Goal: Task Accomplishment & Management: Use online tool/utility

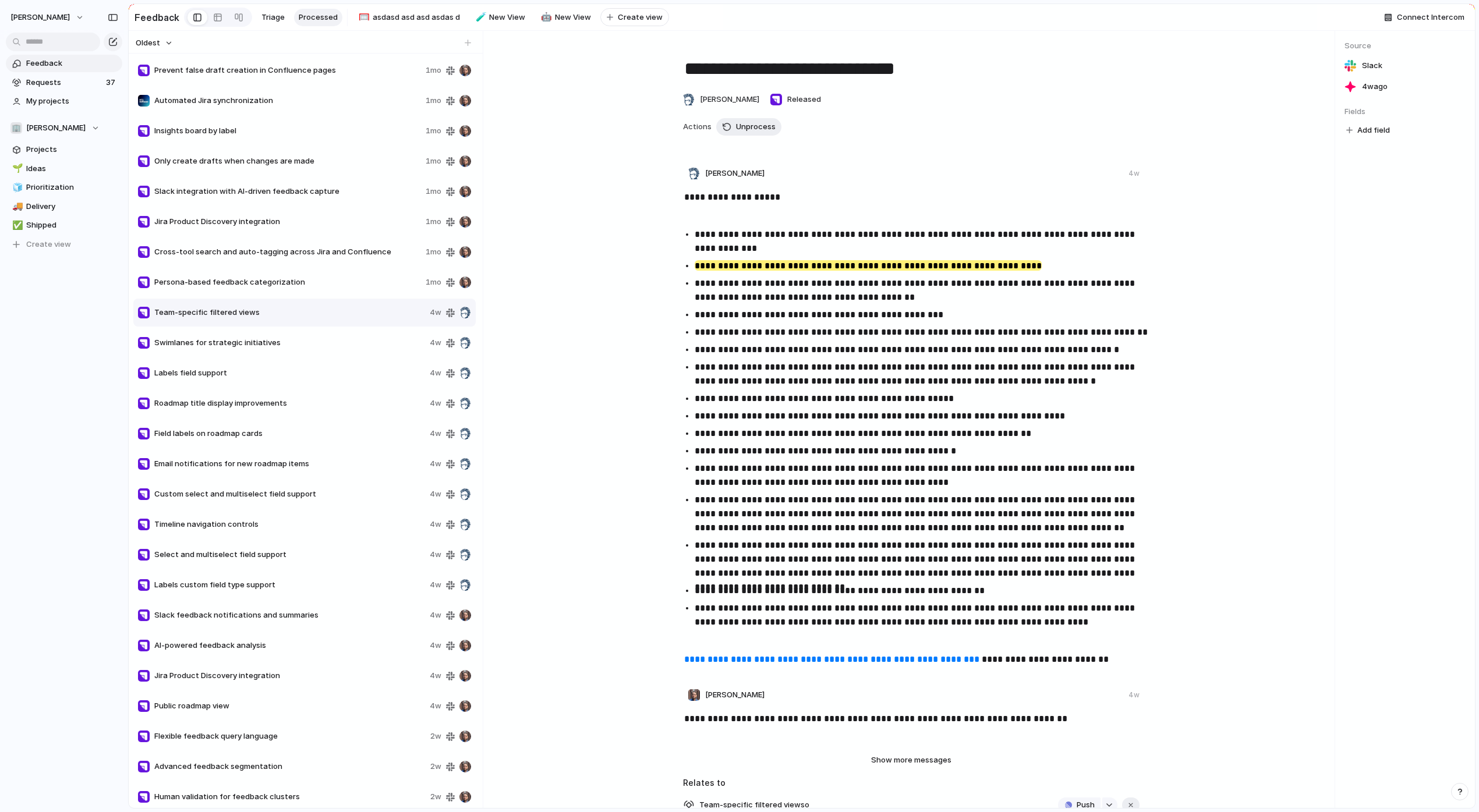
click at [238, 274] on div "Persona-based feedback categorization 1mo" at bounding box center [305, 282] width 342 height 28
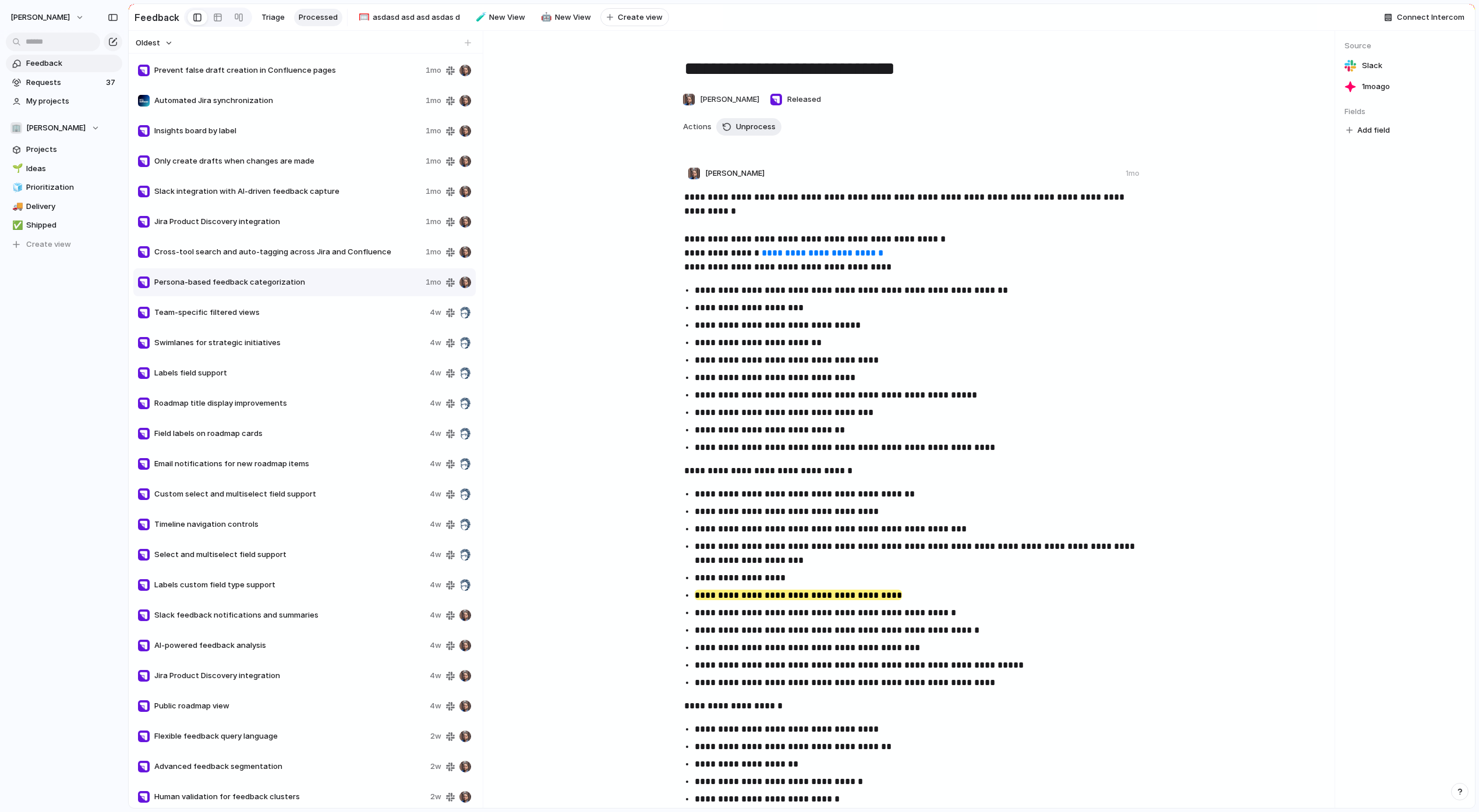
click at [253, 255] on span "Cross-tool search and auto-tagging across Jira and Confluence" at bounding box center [287, 252] width 267 height 11
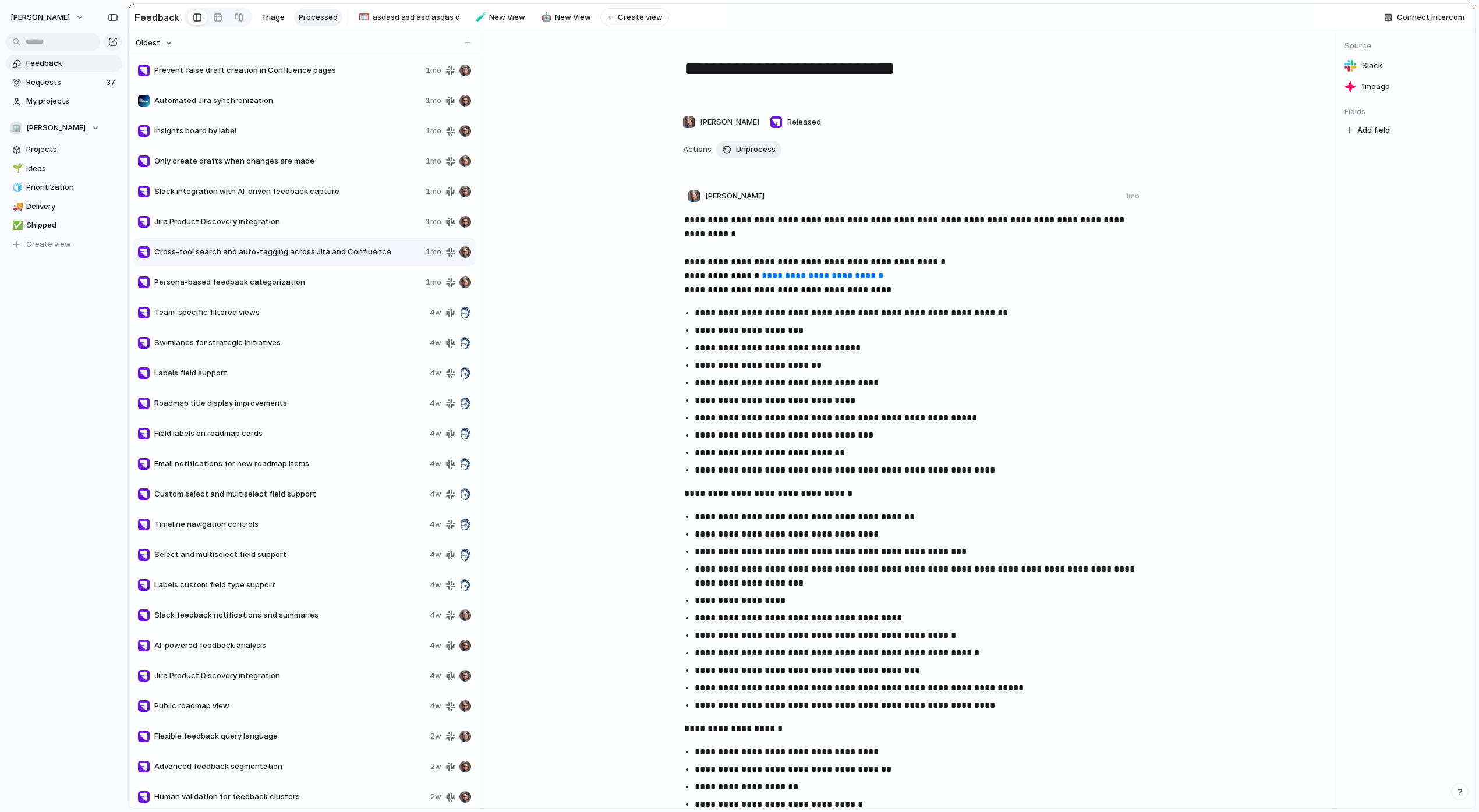
click at [273, 223] on span "Jira Product Discovery integration" at bounding box center [287, 222] width 267 height 11
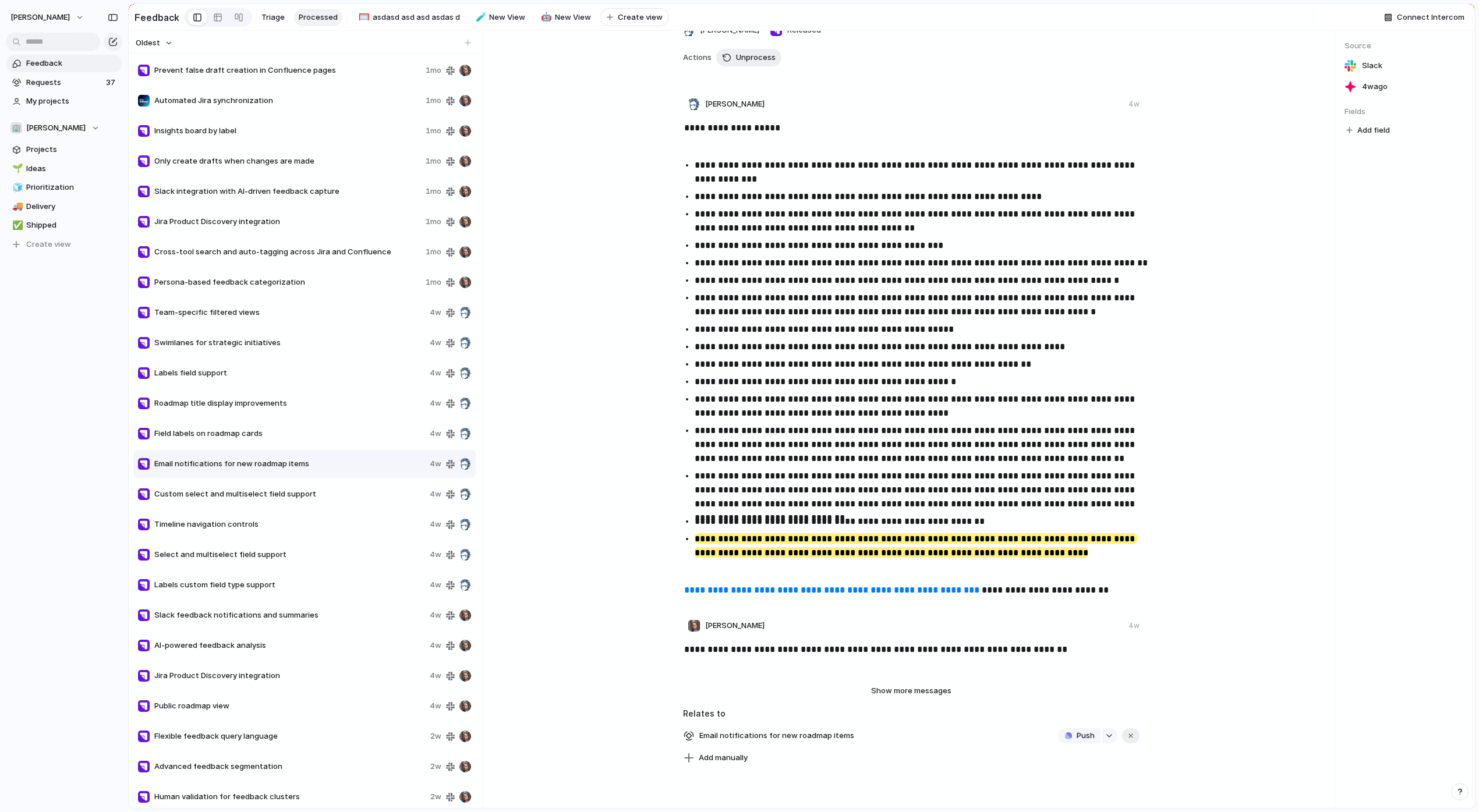
scroll to position [179, 0]
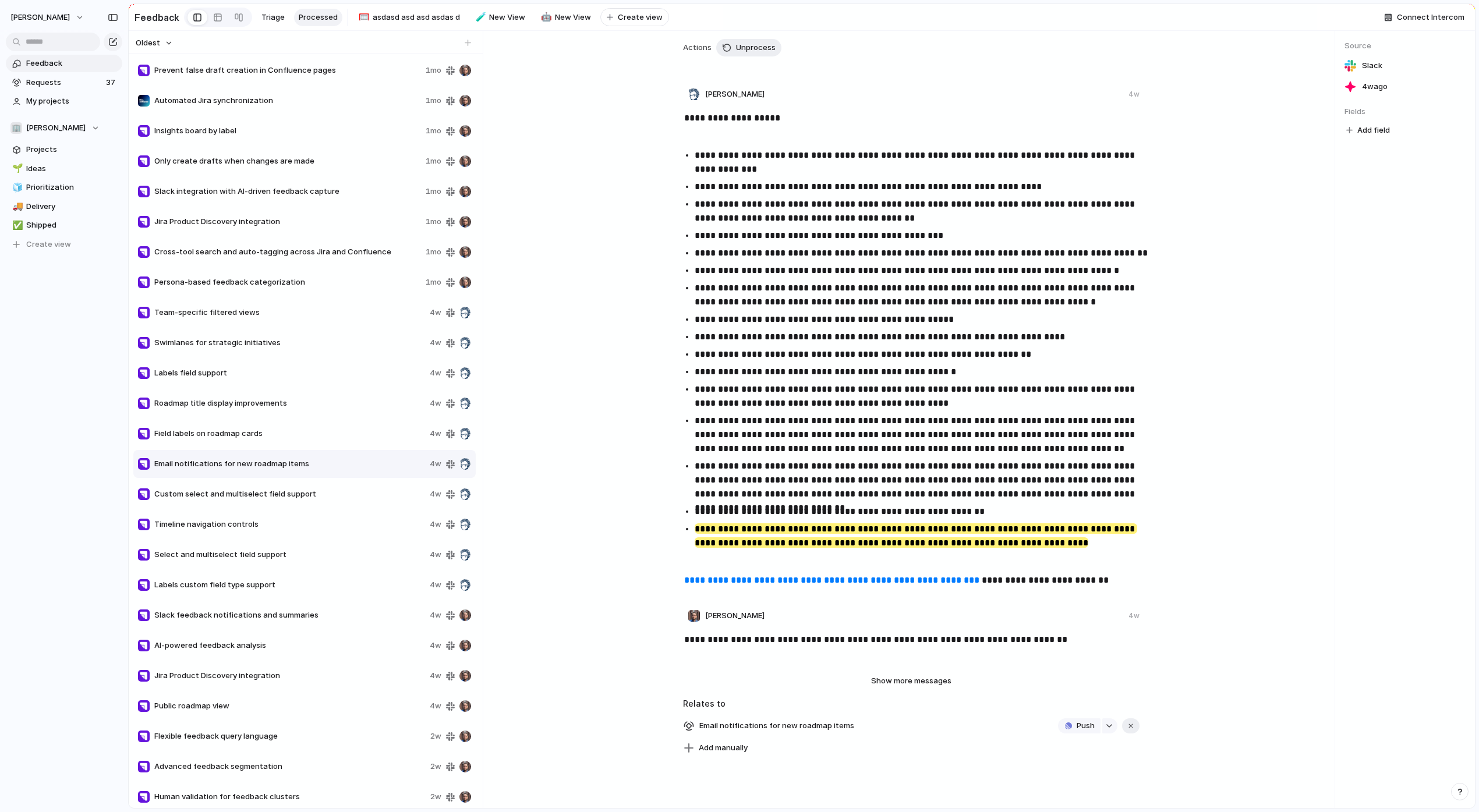
scroll to position [179, 0]
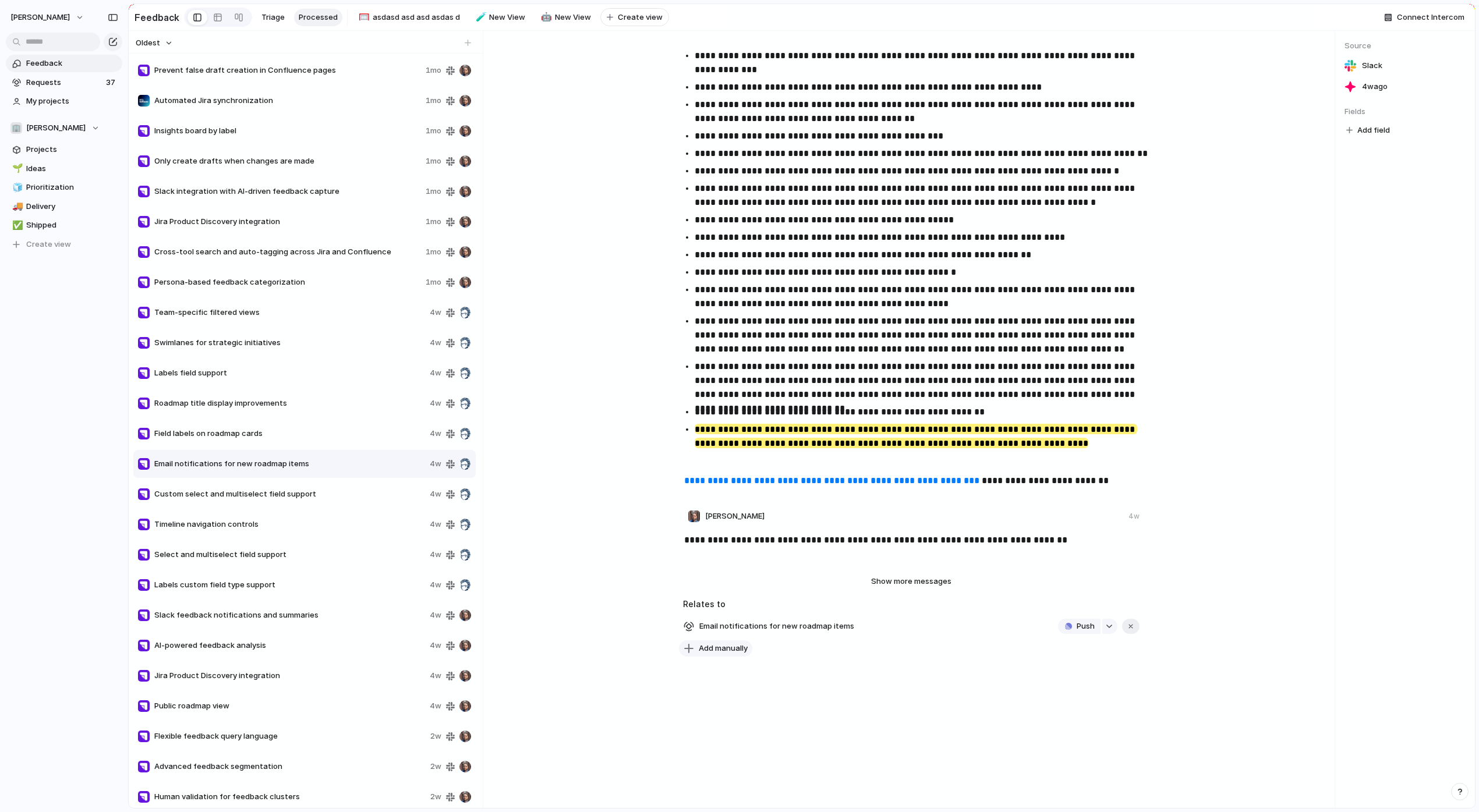
click at [740, 652] on span "Add manually" at bounding box center [723, 648] width 49 height 11
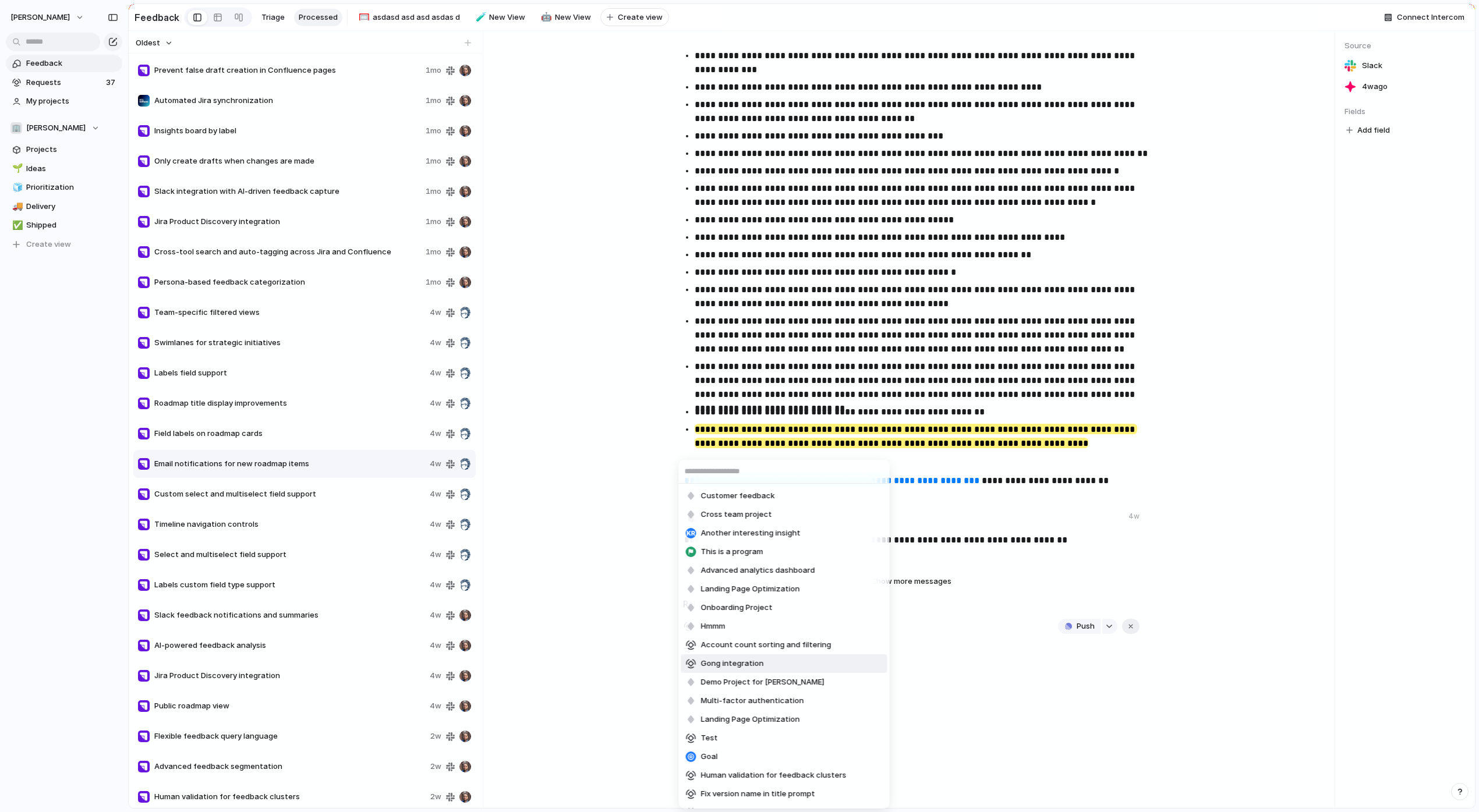
click at [943, 666] on div "Customer feedback Cross team project Another interesting insight This is a prog…" at bounding box center [739, 406] width 1479 height 812
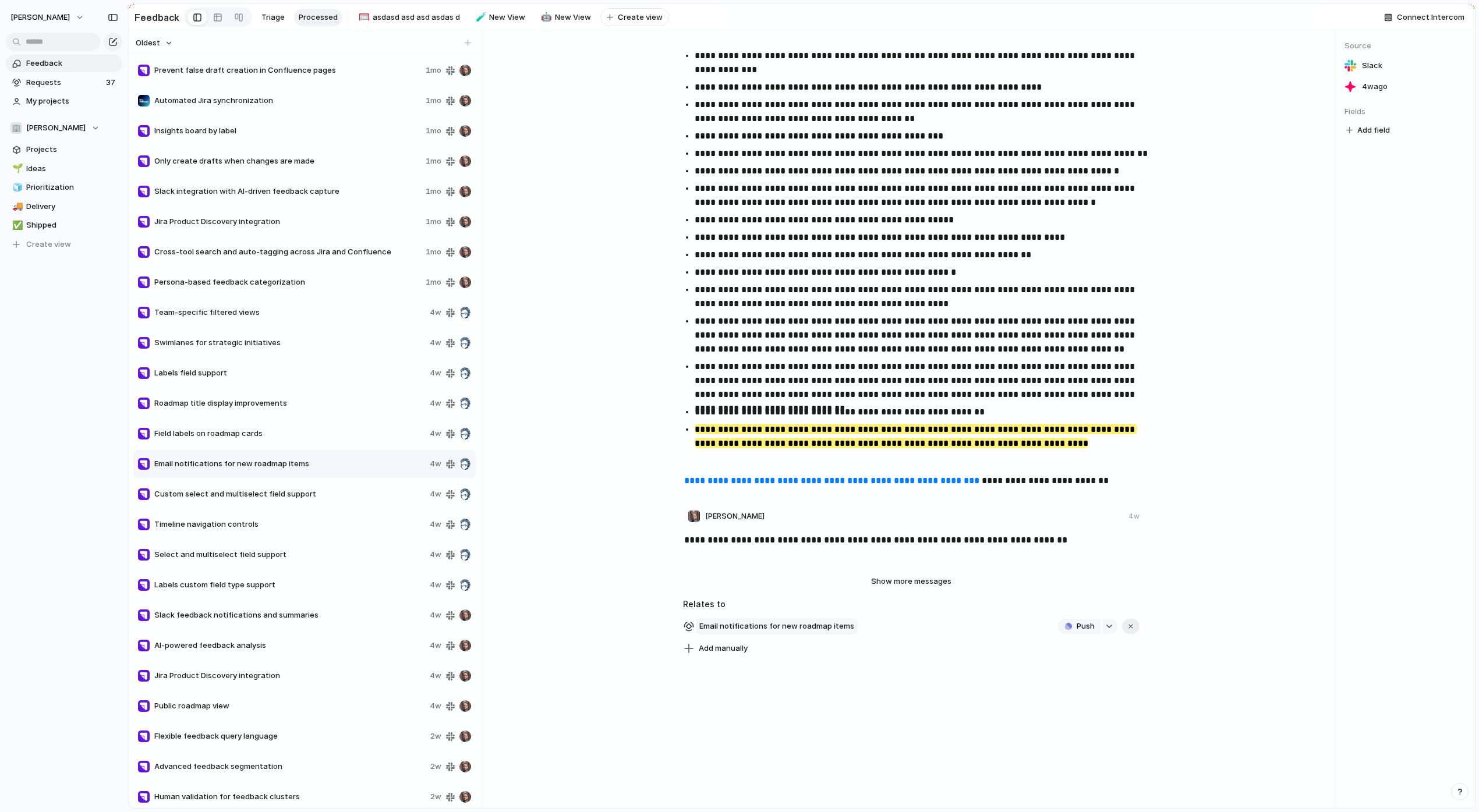
click at [850, 623] on span "Email notifications for new roadmap items" at bounding box center [776, 626] width 162 height 16
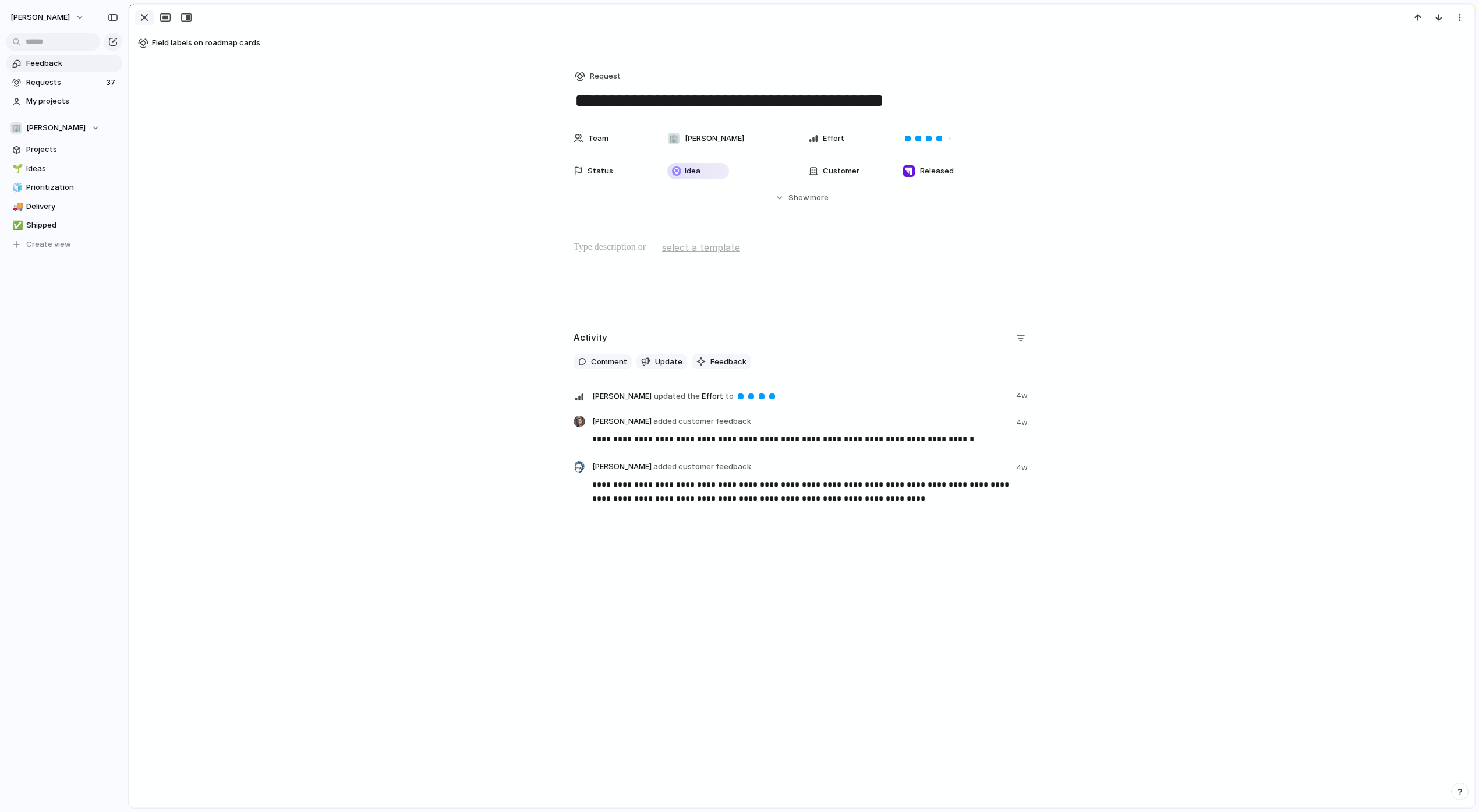
click at [144, 23] on div "button" at bounding box center [144, 18] width 14 height 14
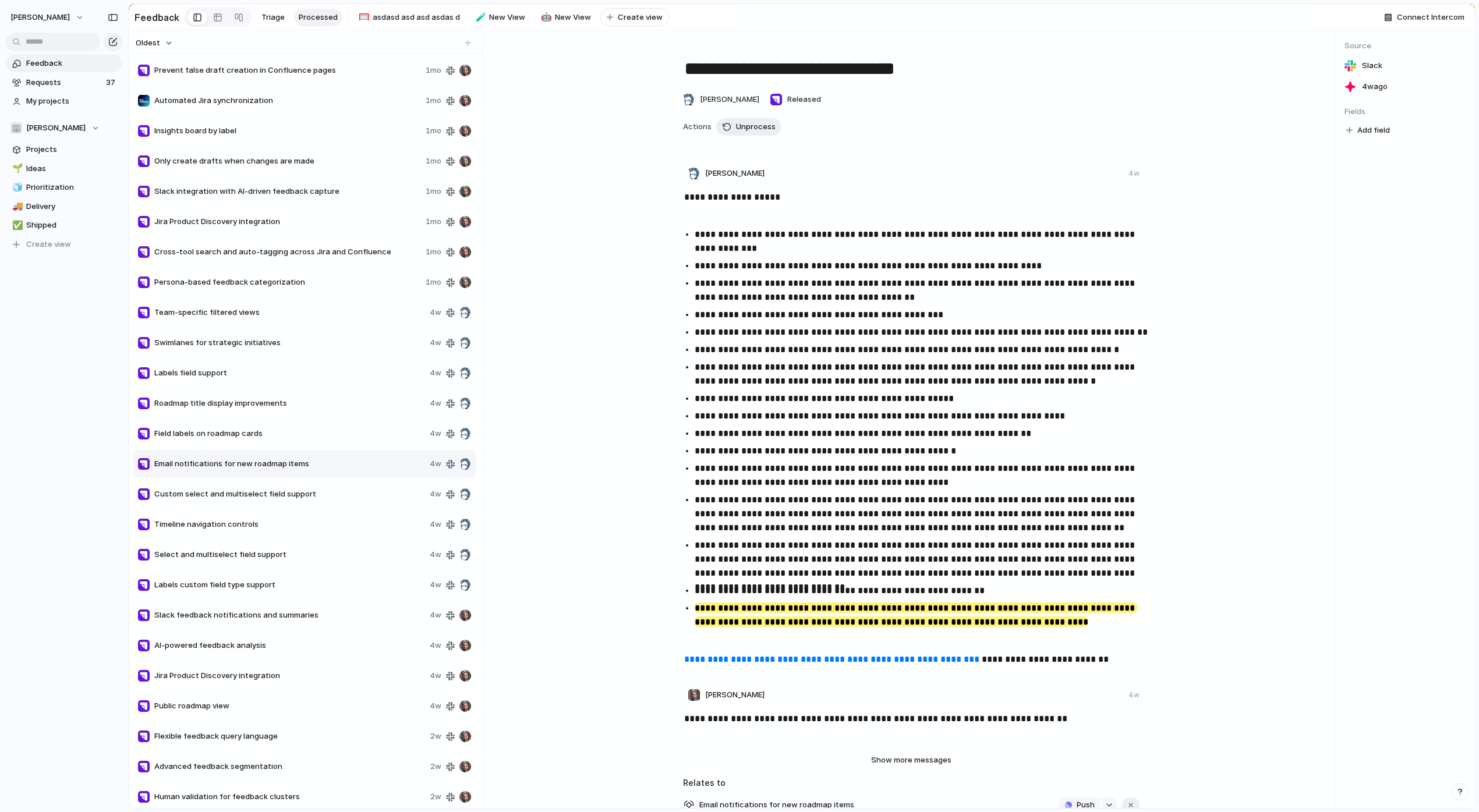
scroll to position [179, 0]
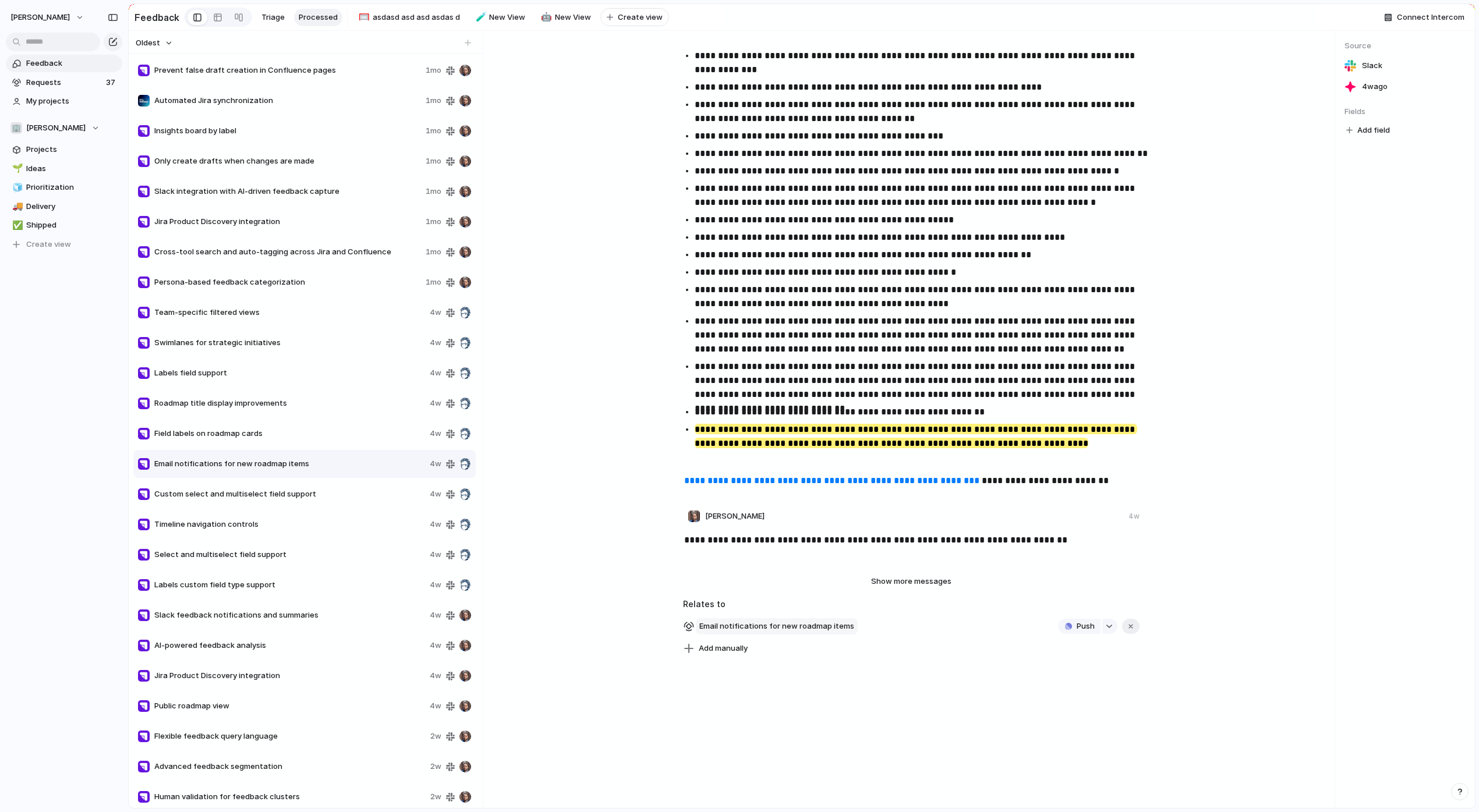
click at [814, 627] on span "Email notifications for new roadmap items" at bounding box center [776, 626] width 162 height 16
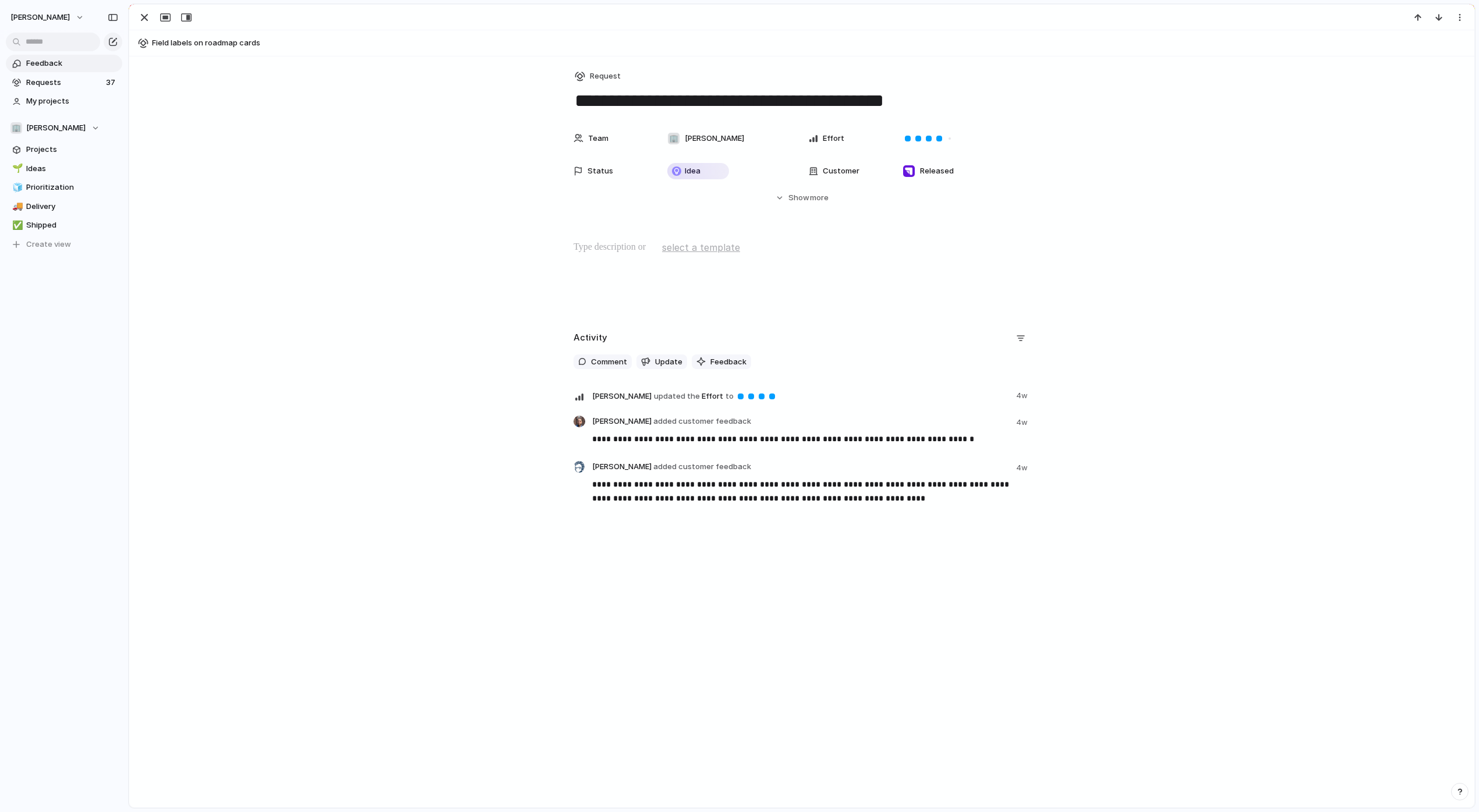
click at [610, 174] on span "Status" at bounding box center [600, 171] width 26 height 11
click at [587, 167] on div "Idea Planned On track At risk Off track Paused Canceled Done Works as intended" at bounding box center [739, 406] width 1479 height 812
click at [587, 167] on div "Status" at bounding box center [611, 171] width 75 height 11
click at [587, 167] on div "Idea Planned On track At risk Off track Paused Canceled Done Works as intended" at bounding box center [739, 406] width 1479 height 812
click at [587, 167] on div "Status" at bounding box center [611, 171] width 75 height 11
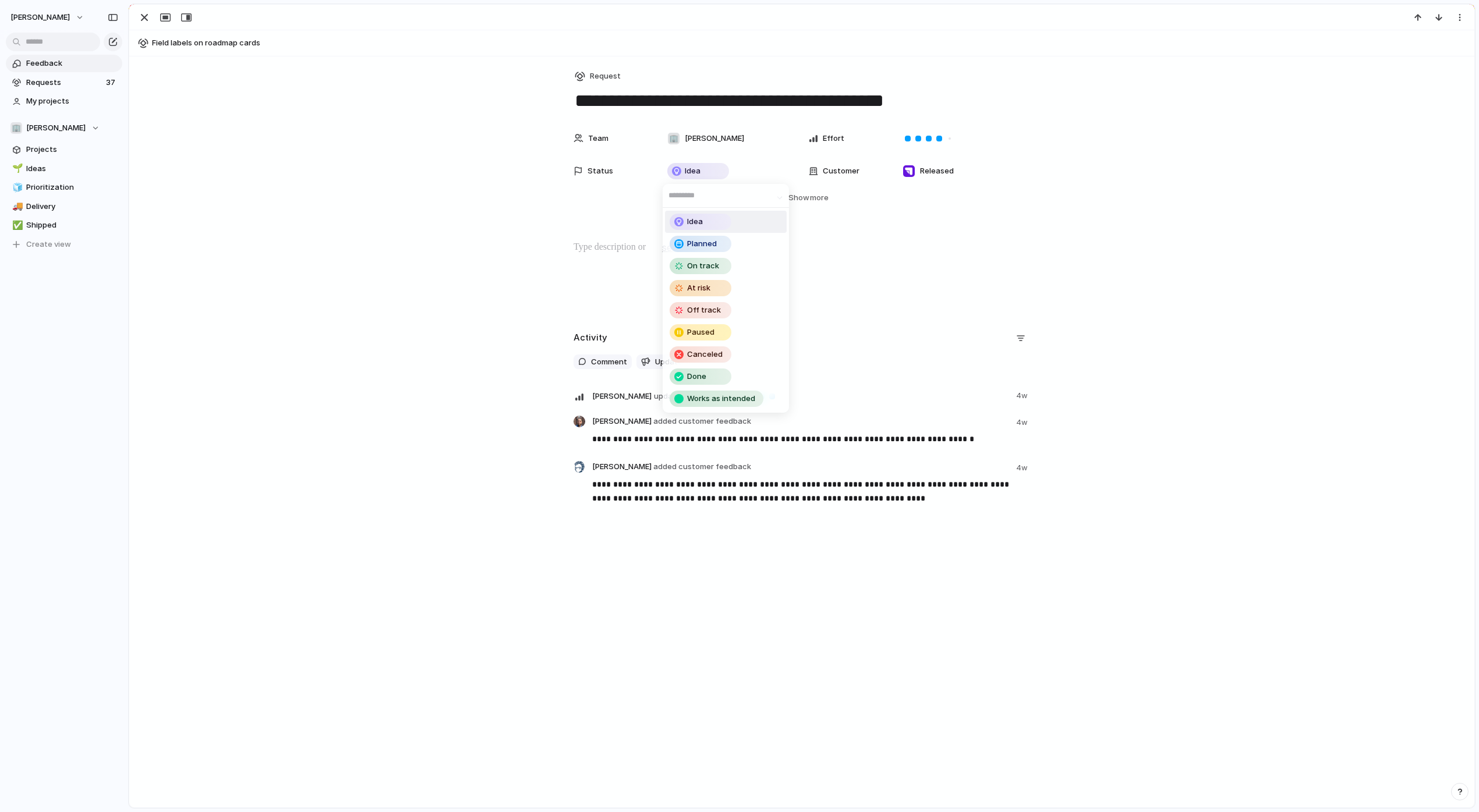
click at [587, 167] on div "Idea Planned On track At risk Off track Paused Canceled Done Works as intended" at bounding box center [739, 406] width 1479 height 812
click at [587, 167] on div "Status" at bounding box center [611, 171] width 75 height 11
click at [587, 167] on div "Idea Planned On track At risk Off track Paused Canceled Done Works as intended" at bounding box center [739, 406] width 1479 height 812
click at [145, 21] on div "button" at bounding box center [144, 18] width 14 height 14
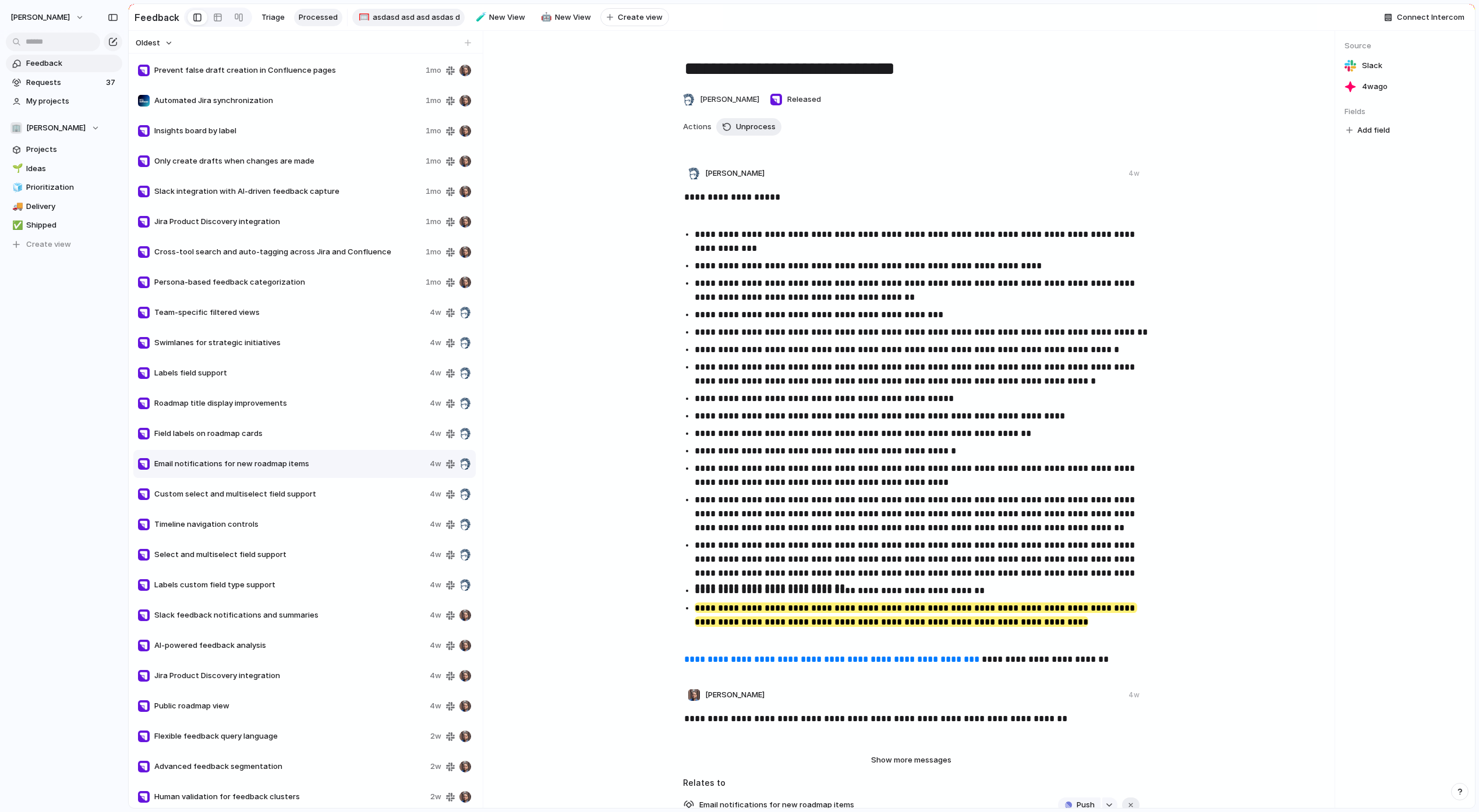
click at [407, 16] on span "asdasd asd asd asdas d" at bounding box center [416, 17] width 87 height 11
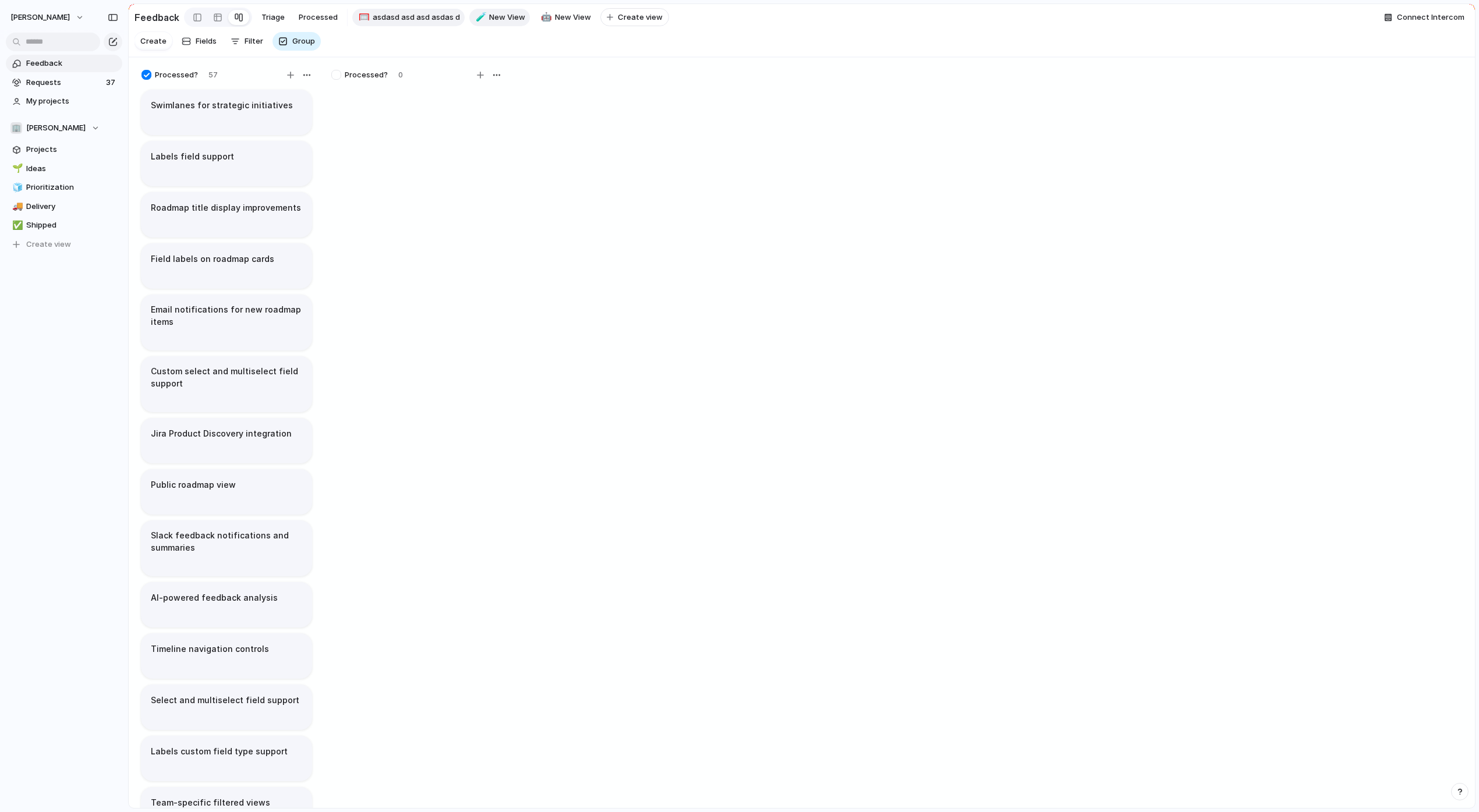
click at [500, 18] on span "New View" at bounding box center [507, 17] width 36 height 11
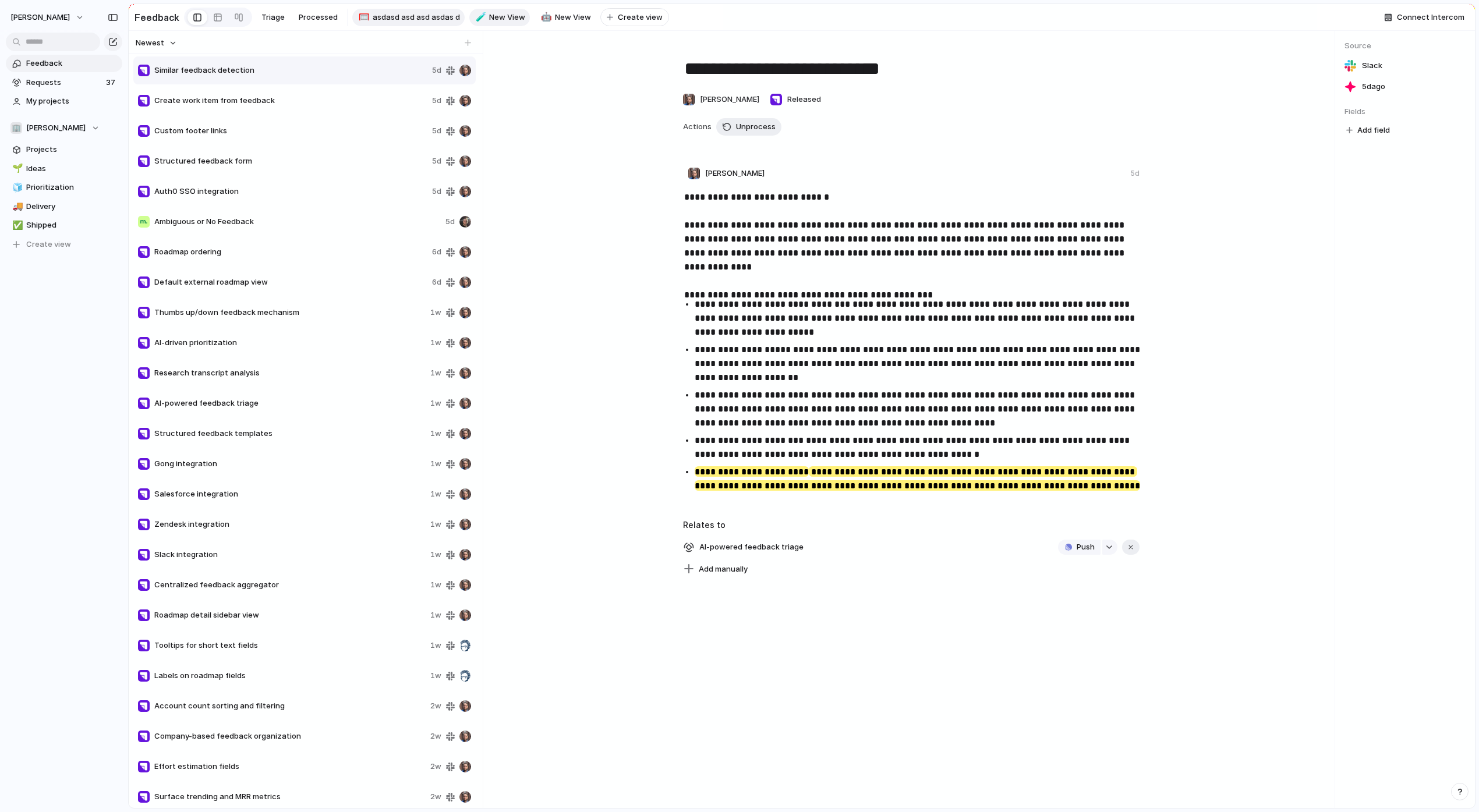
click at [416, 18] on span "asdasd asd asd asdas d" at bounding box center [416, 17] width 87 height 11
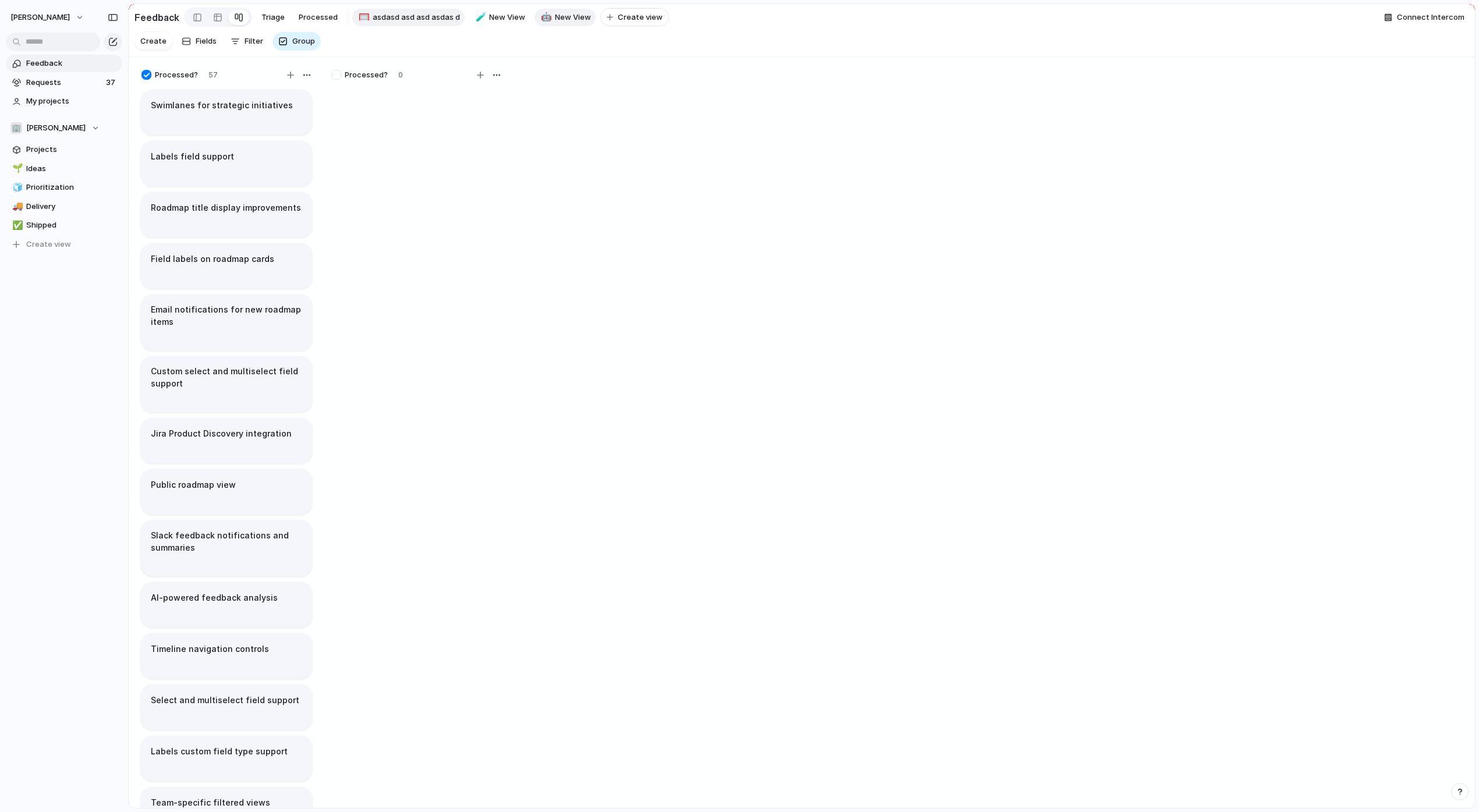
click at [571, 21] on span "New View" at bounding box center [572, 17] width 36 height 11
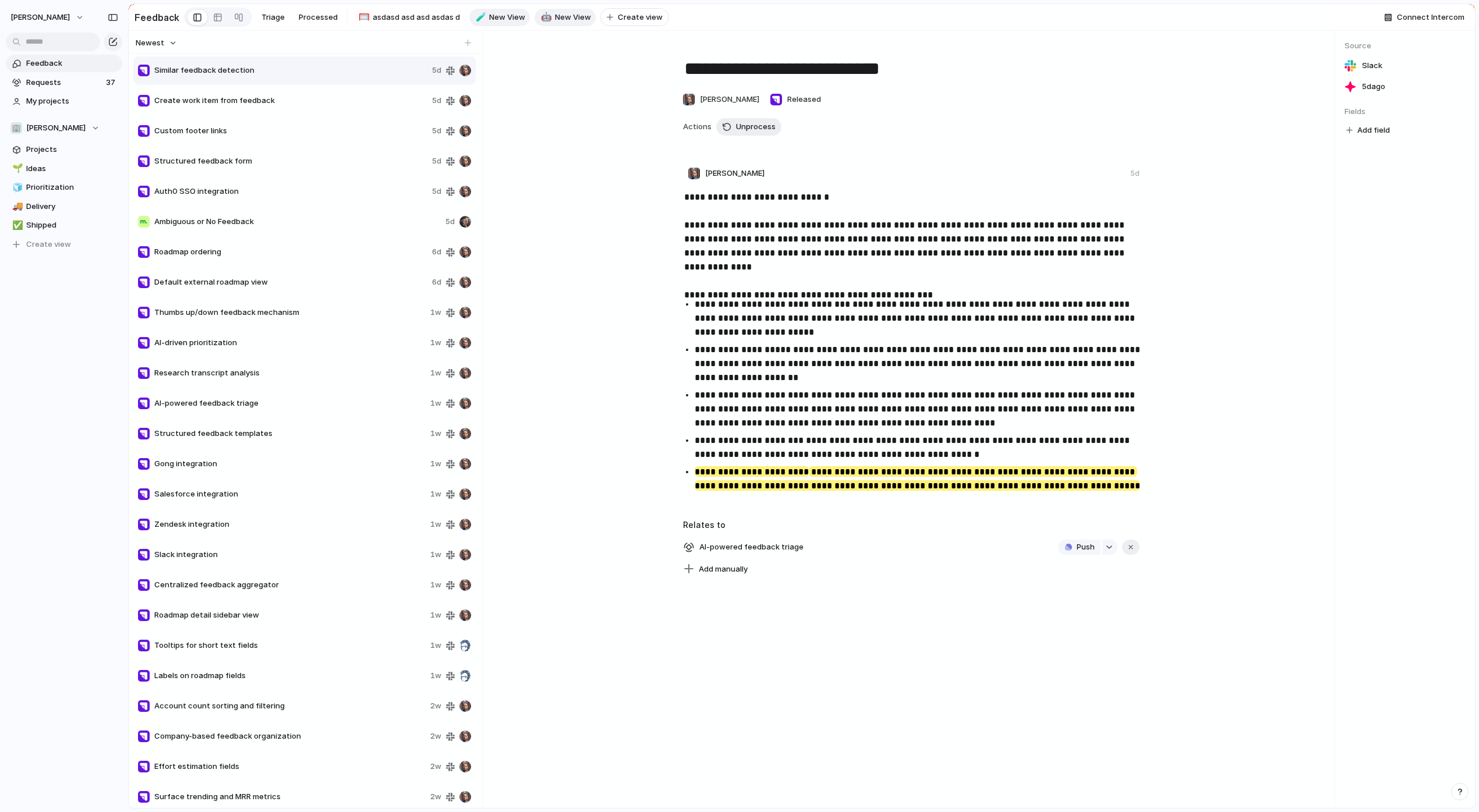
click at [501, 24] on link "🧪 New View" at bounding box center [500, 18] width 61 height 18
click at [554, 23] on link "🤖 New View" at bounding box center [565, 18] width 61 height 18
click at [627, 15] on span "Create view" at bounding box center [640, 17] width 45 height 11
click at [637, 18] on input "********" at bounding box center [644, 17] width 48 height 11
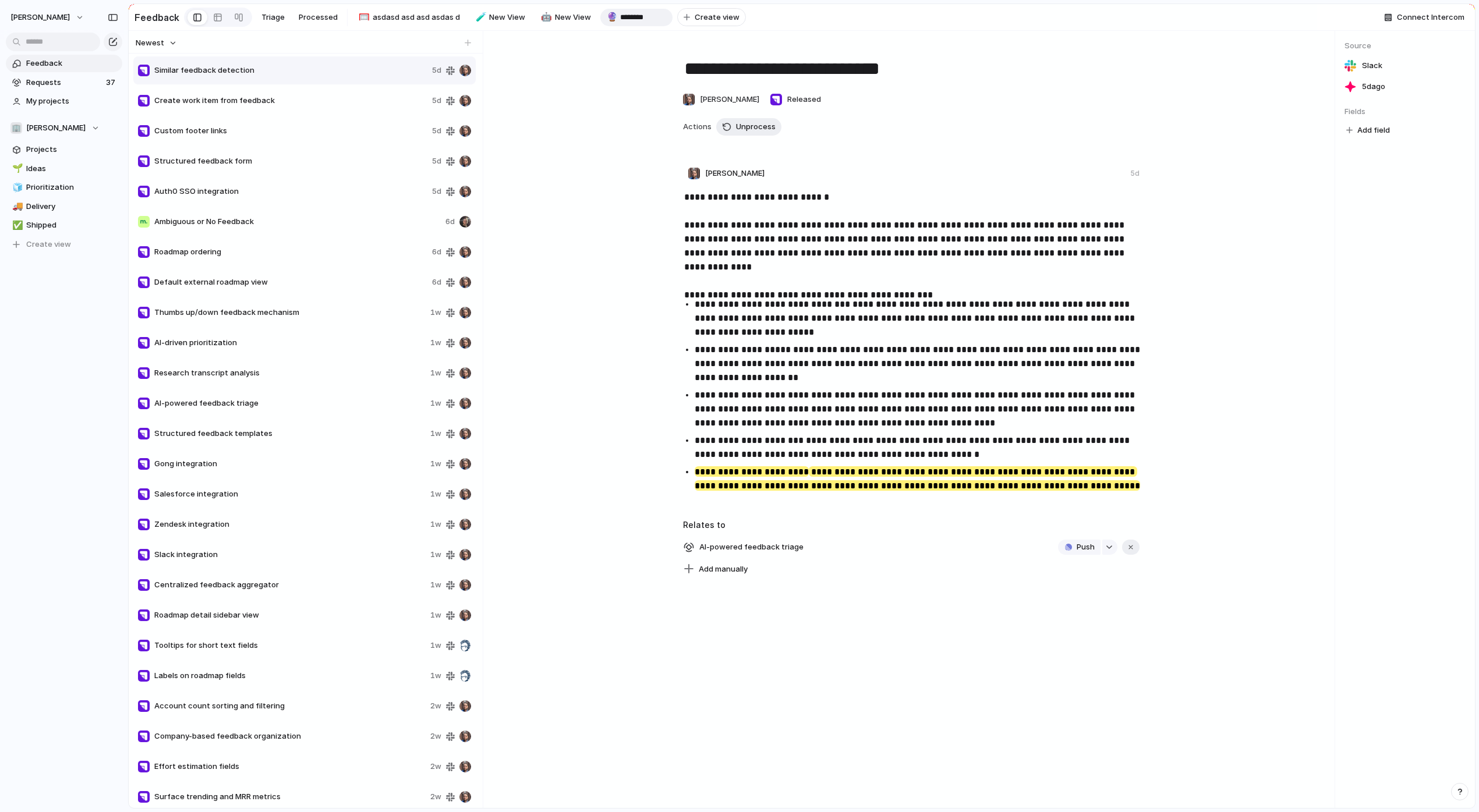
click at [637, 18] on input "********" at bounding box center [644, 17] width 48 height 11
click at [692, 13] on span "Create view" at bounding box center [705, 17] width 45 height 11
click at [442, 29] on div "Feedback Triage Processed 🥅 asdasd asd asd asdas d 🧪 New View 🤖 New View 🔮 New …" at bounding box center [473, 17] width 677 height 24
click at [442, 18] on span "asdasd asd asd asdas d" at bounding box center [416, 17] width 87 height 11
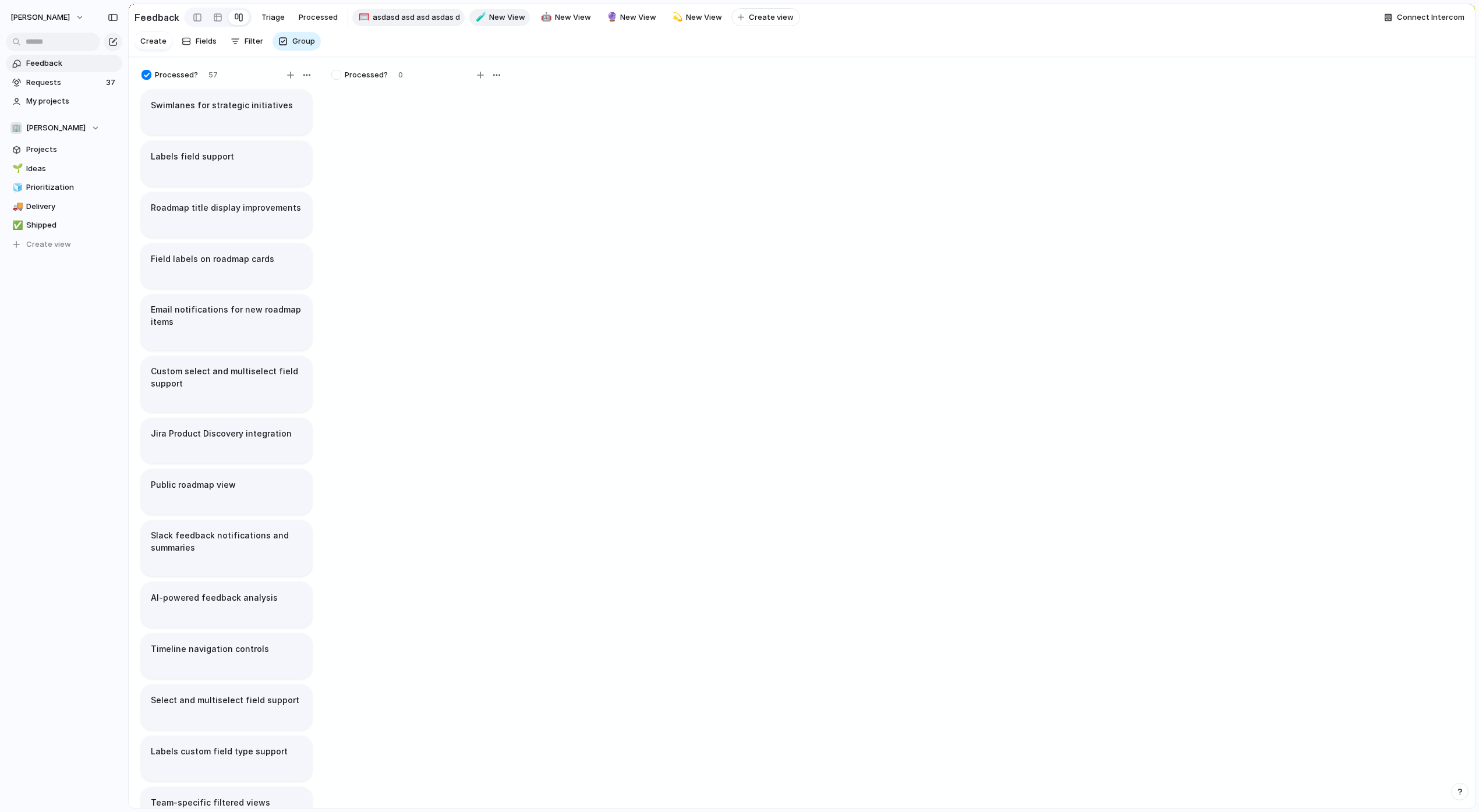
click at [522, 18] on link "🧪 New View" at bounding box center [500, 18] width 61 height 18
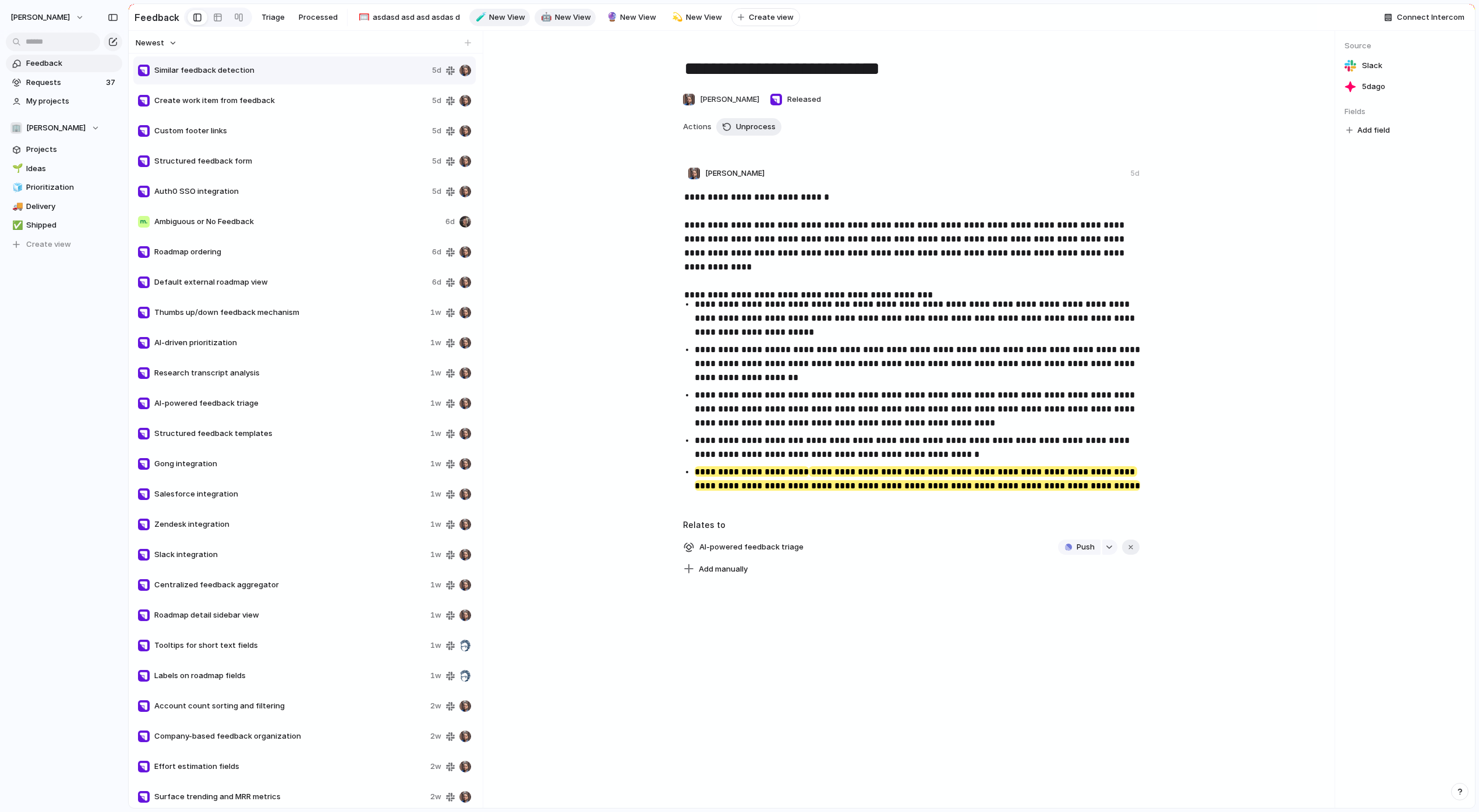
click at [560, 18] on span "New View" at bounding box center [572, 17] width 36 height 11
click at [444, 17] on span "asdasd asd asd asdas d" at bounding box center [416, 17] width 87 height 11
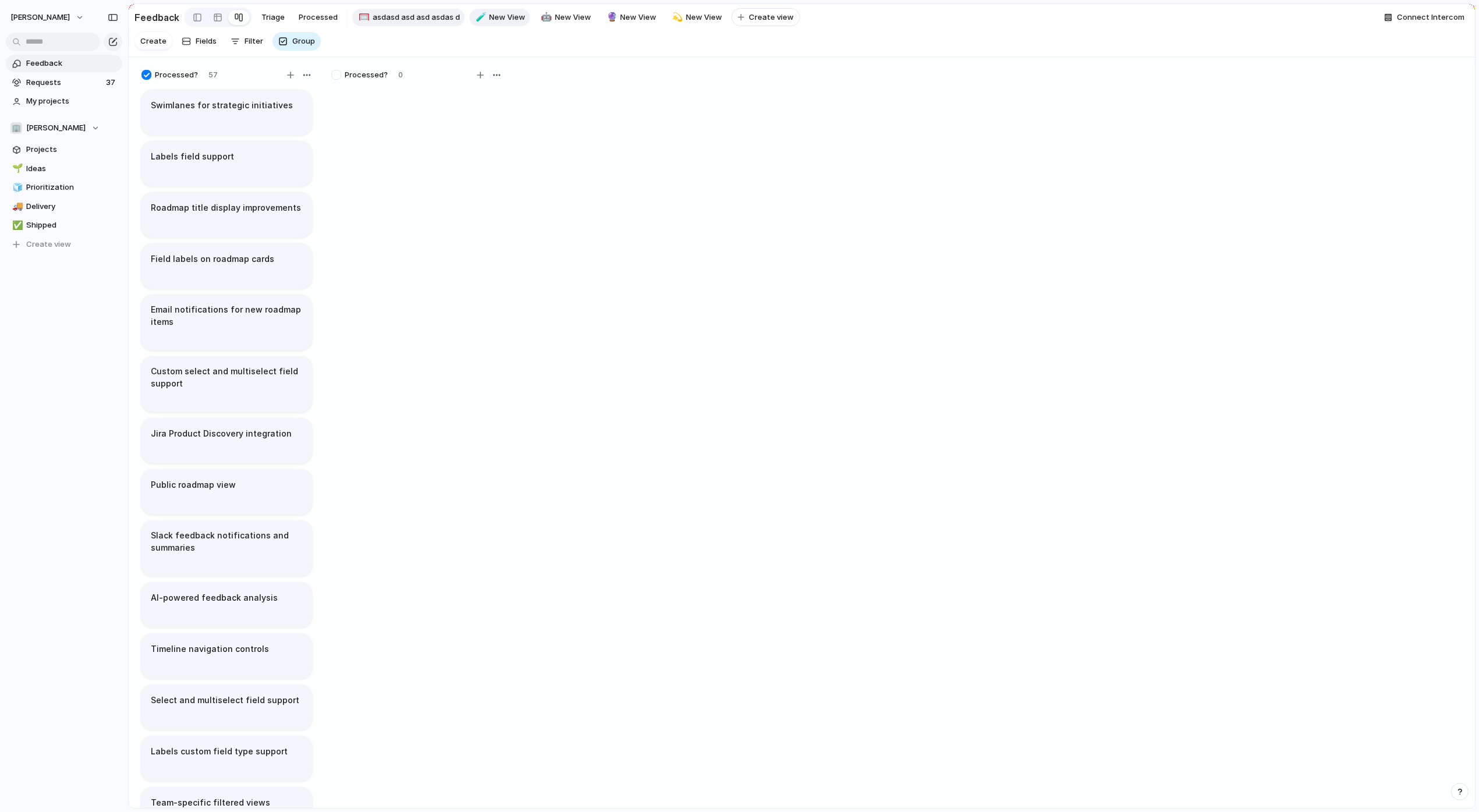
click at [489, 20] on span "New View" at bounding box center [507, 17] width 36 height 11
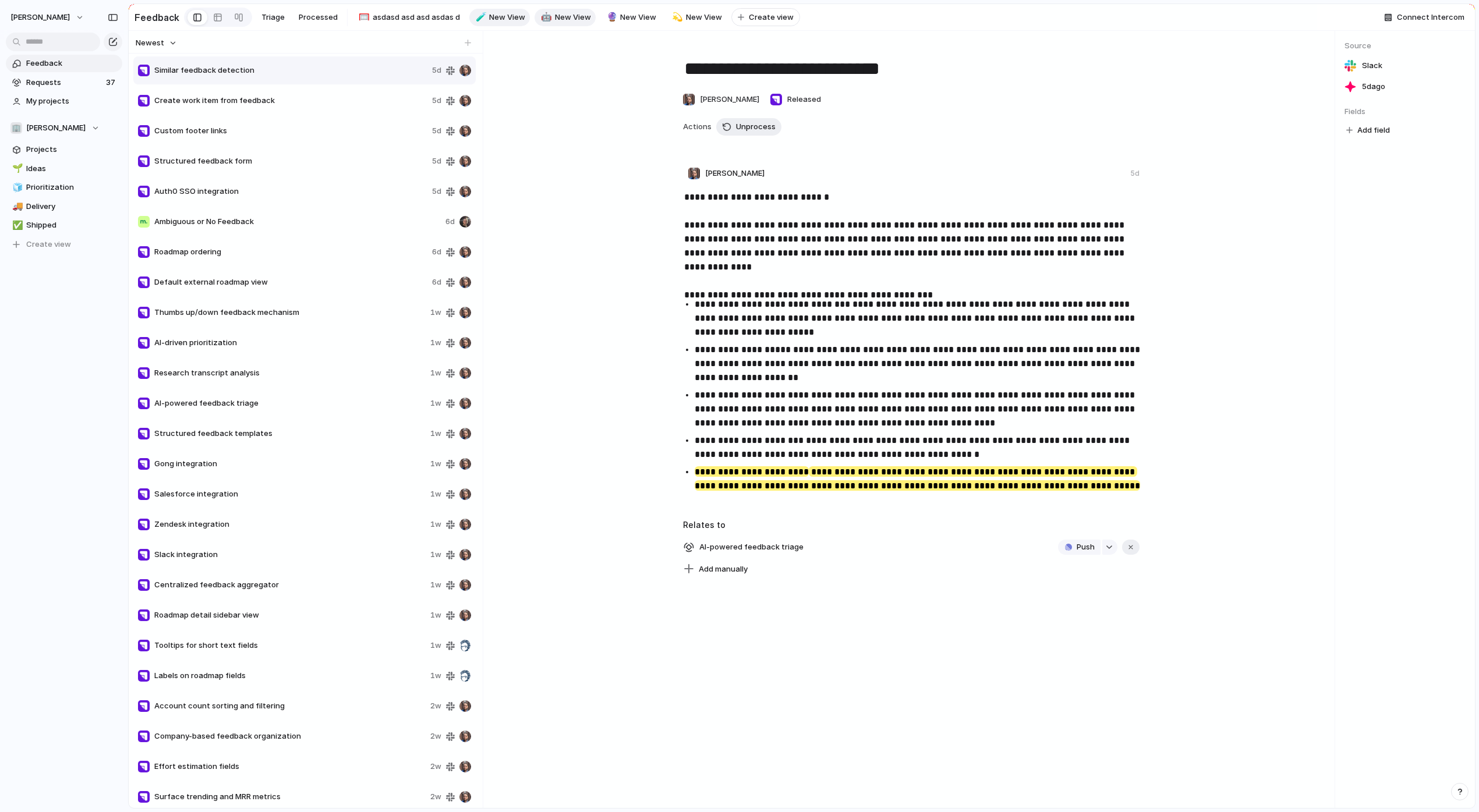
click at [569, 23] on link "🤖 New View" at bounding box center [565, 18] width 61 height 18
click at [637, 21] on span "New View" at bounding box center [637, 17] width 36 height 11
click at [680, 18] on link "💫 New View" at bounding box center [696, 18] width 61 height 18
click at [214, 16] on div at bounding box center [217, 17] width 9 height 18
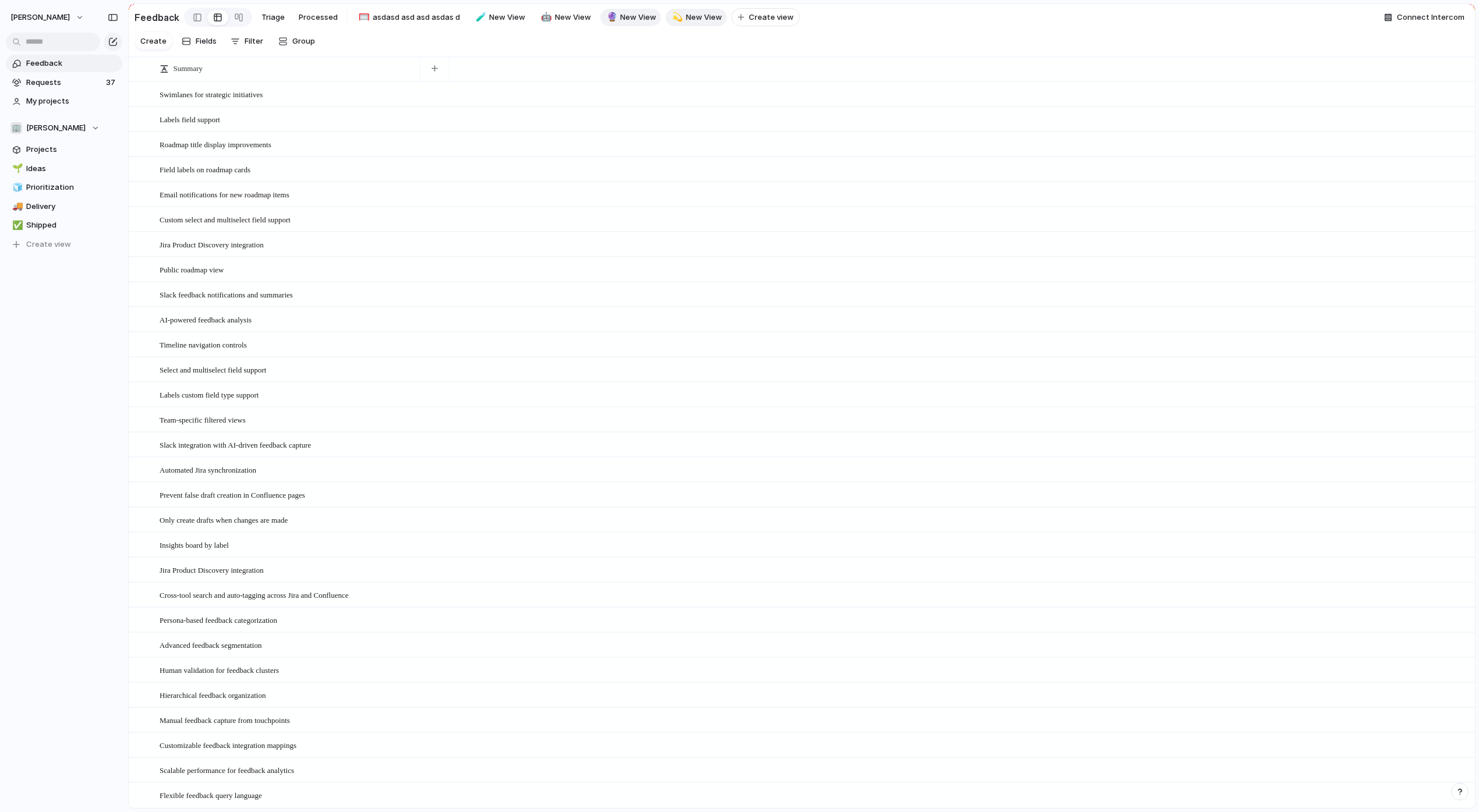
click at [632, 15] on span "New View" at bounding box center [637, 17] width 36 height 11
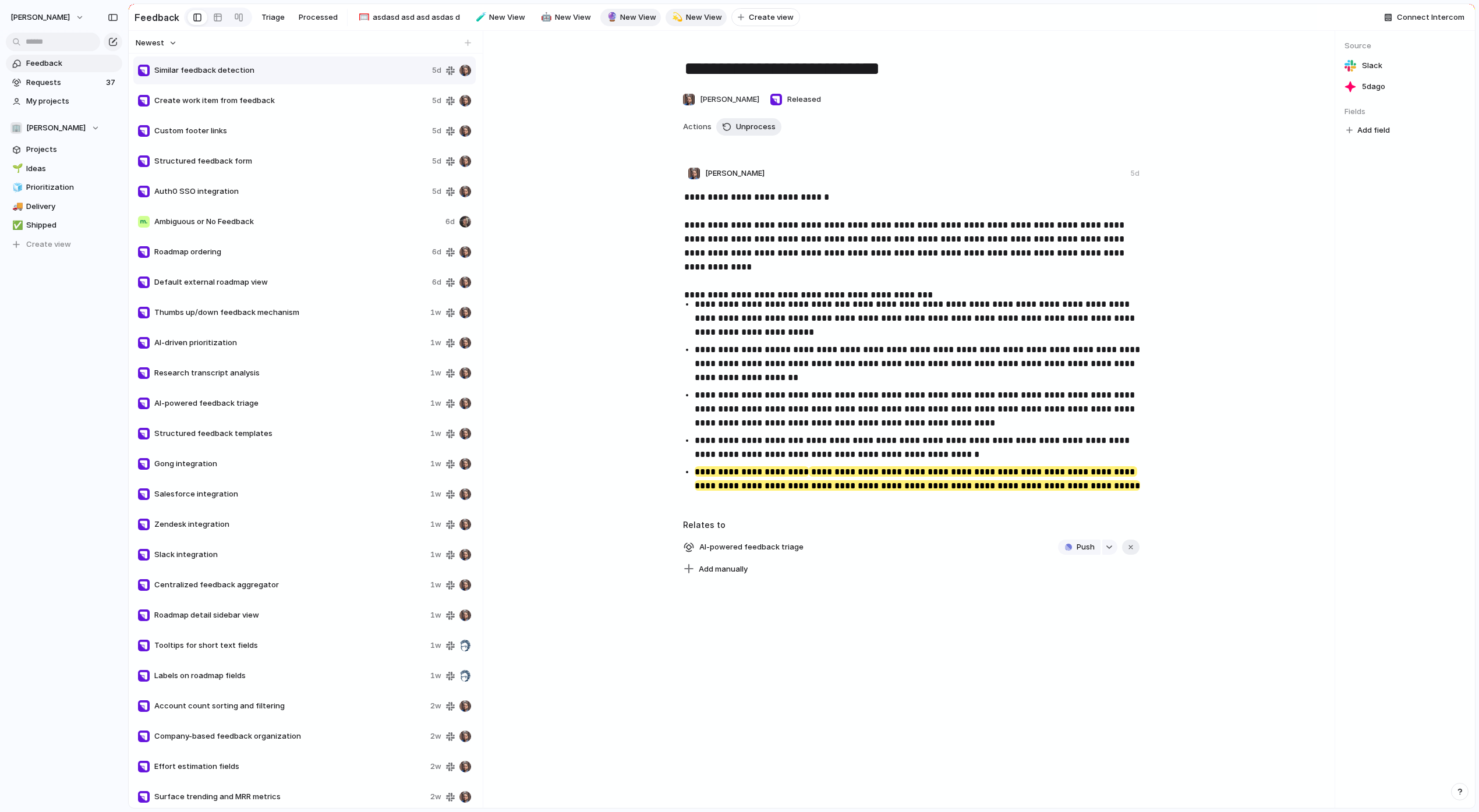
click at [672, 19] on div "💫" at bounding box center [675, 17] width 8 height 13
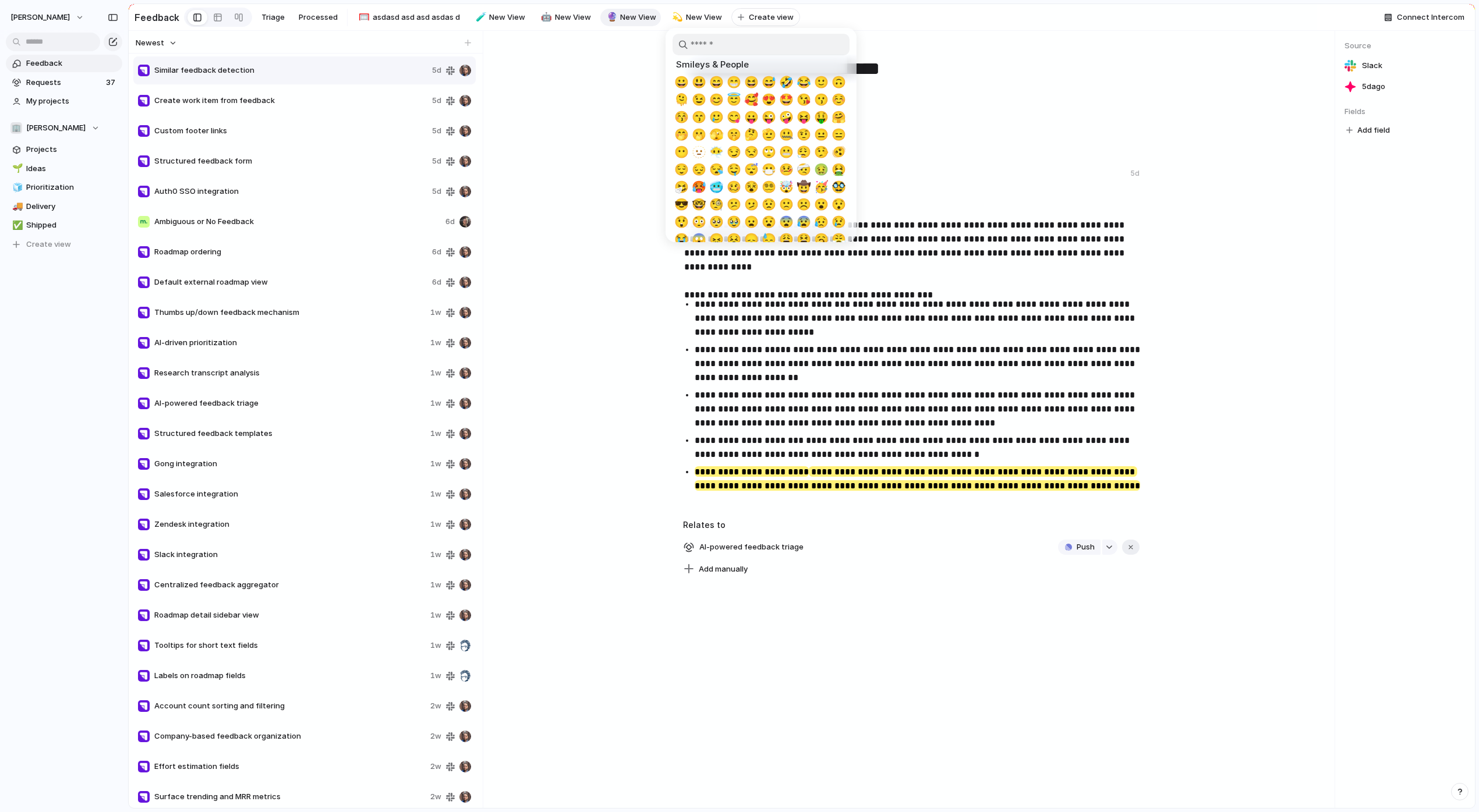
click at [685, 18] on div at bounding box center [739, 406] width 1479 height 812
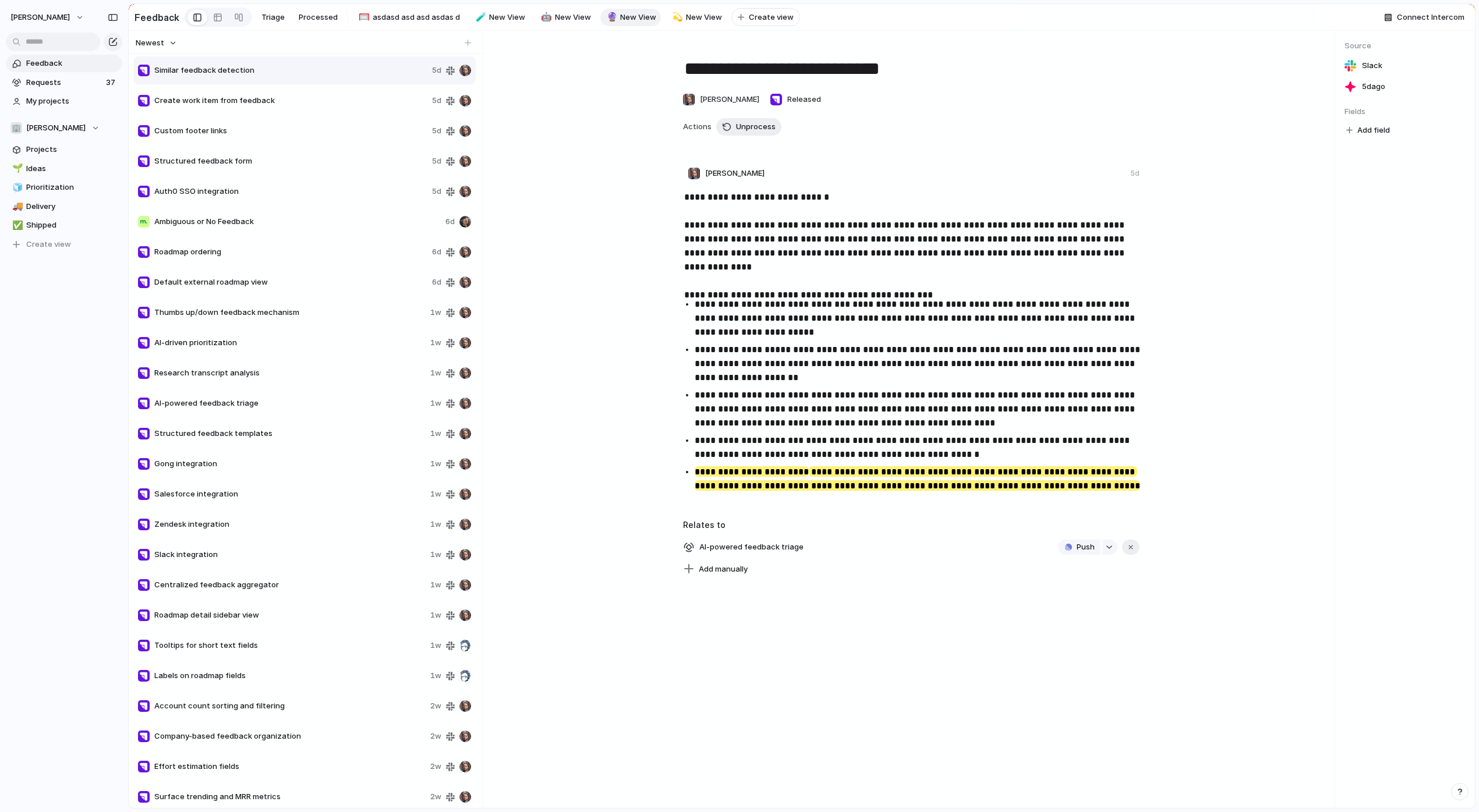
click at [686, 18] on span "New View" at bounding box center [704, 17] width 36 height 11
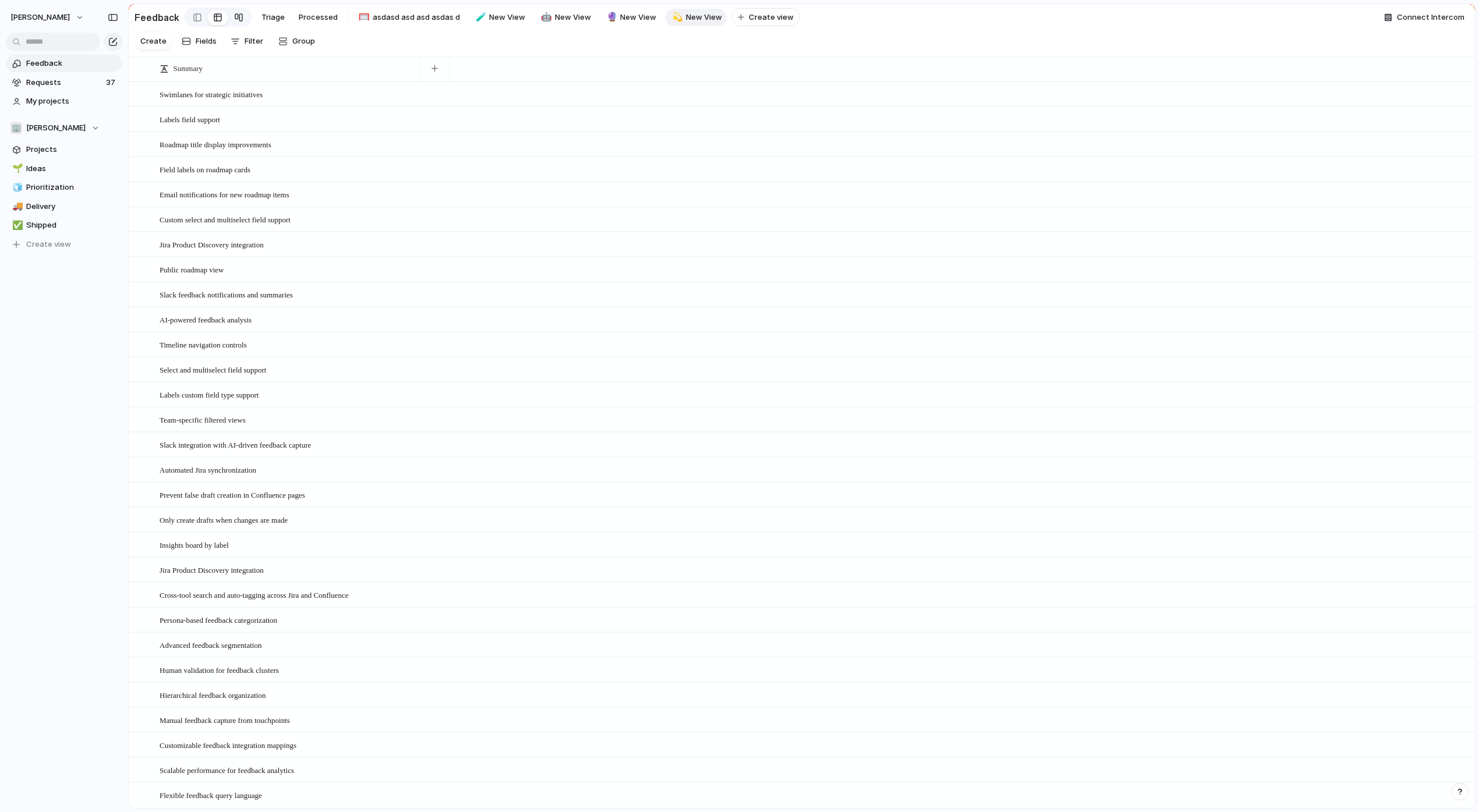
click at [239, 18] on div at bounding box center [238, 17] width 9 height 18
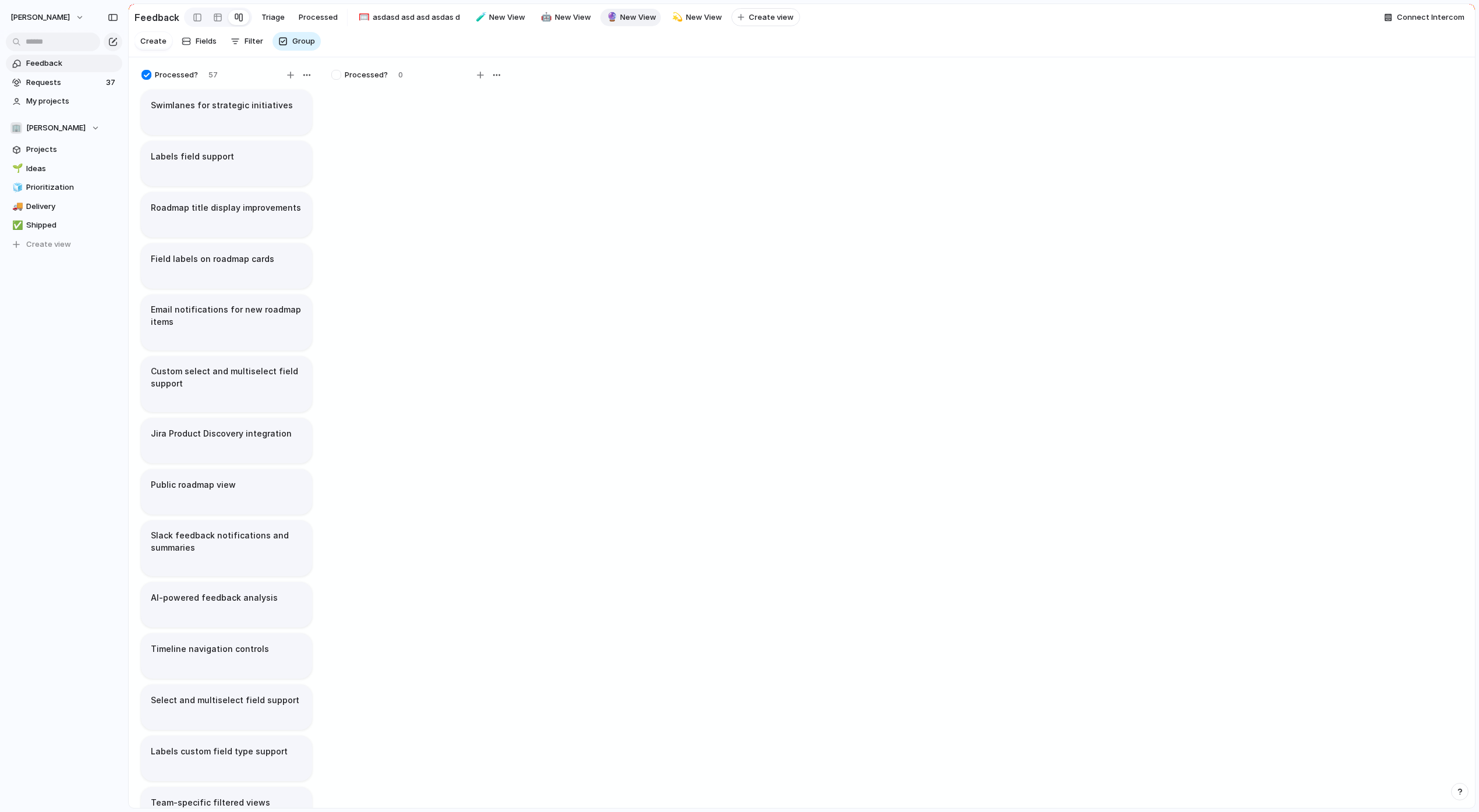
click at [634, 18] on span "New View" at bounding box center [637, 17] width 36 height 11
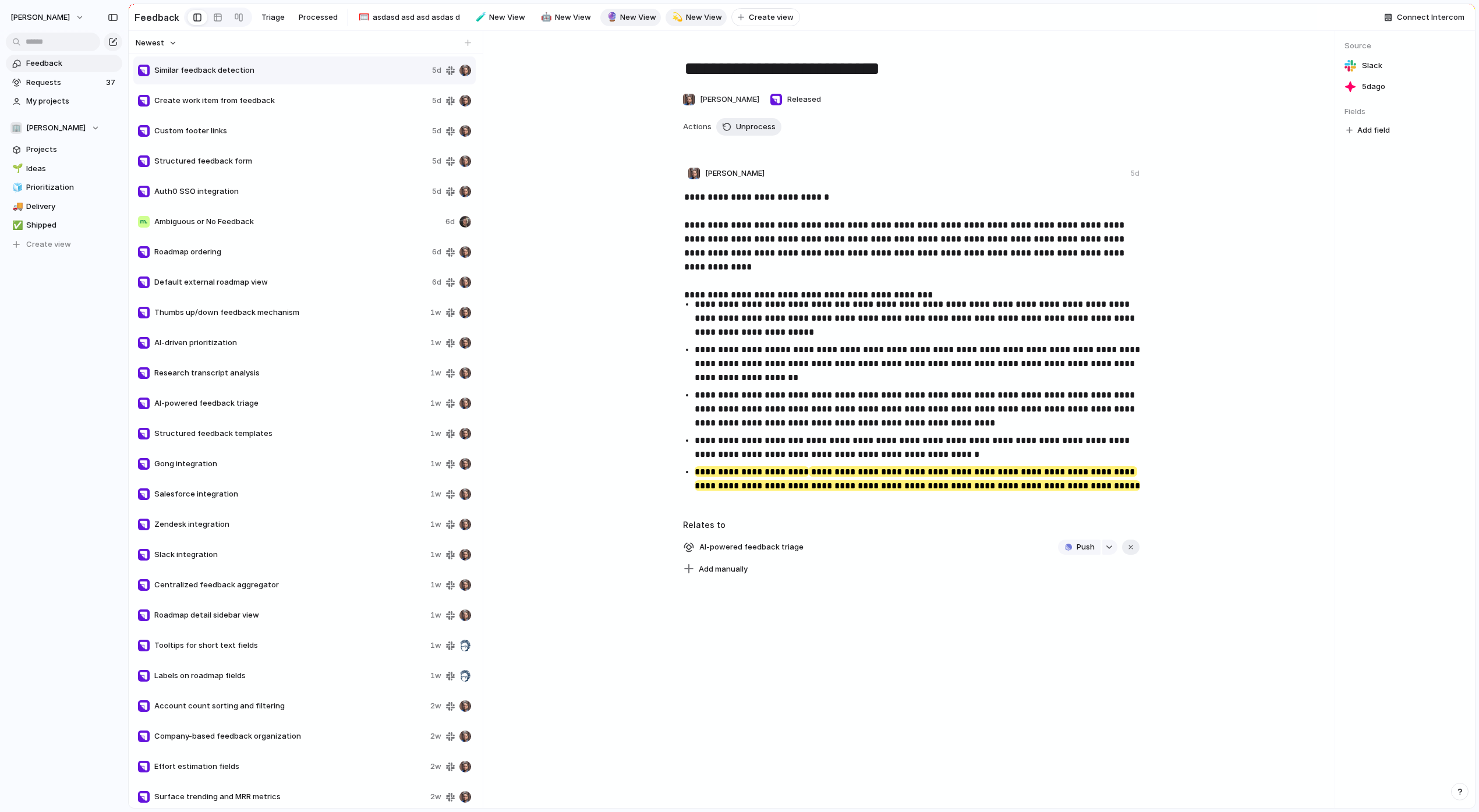
click at [703, 22] on span "New View" at bounding box center [704, 17] width 36 height 11
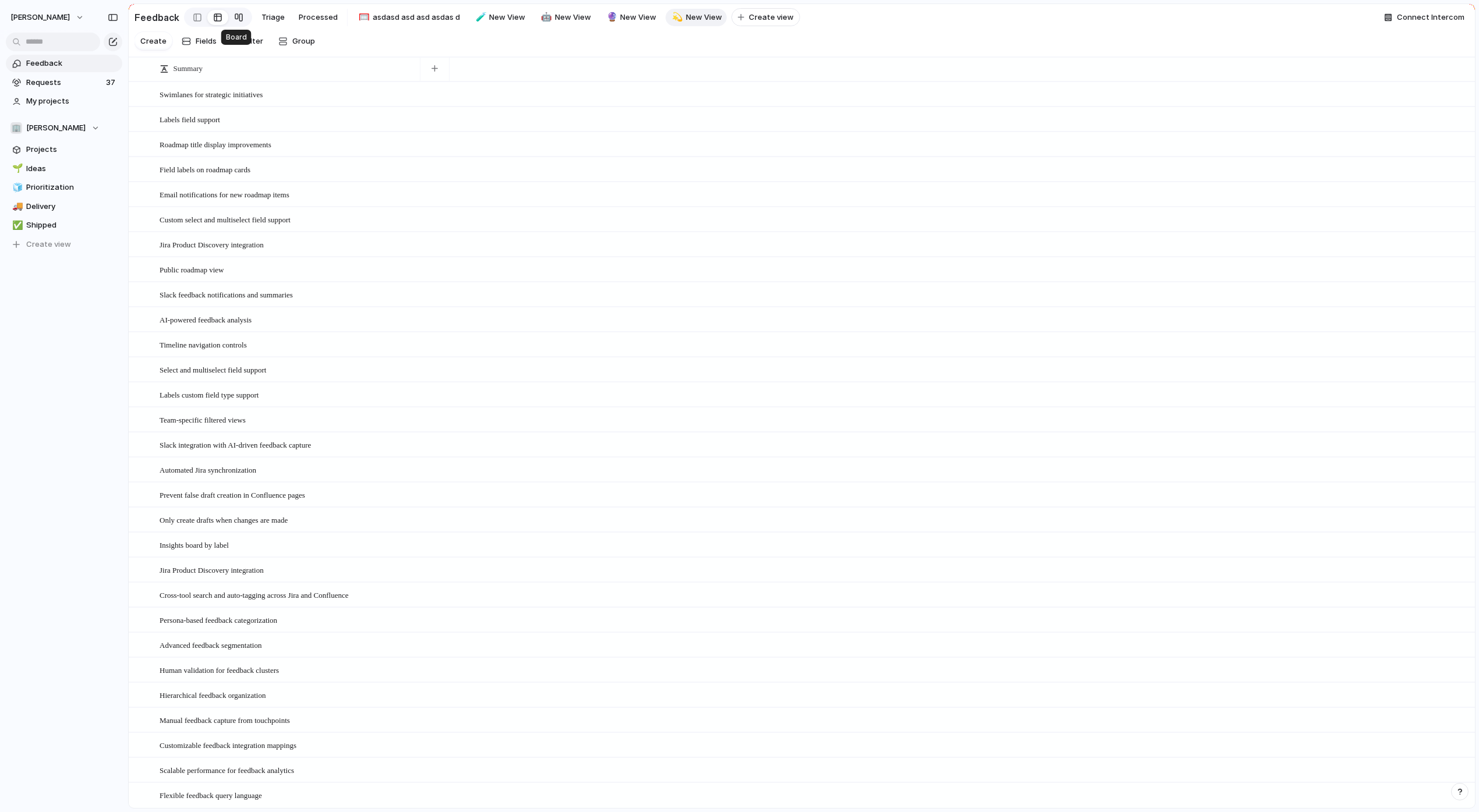
click at [237, 19] on div at bounding box center [238, 17] width 9 height 18
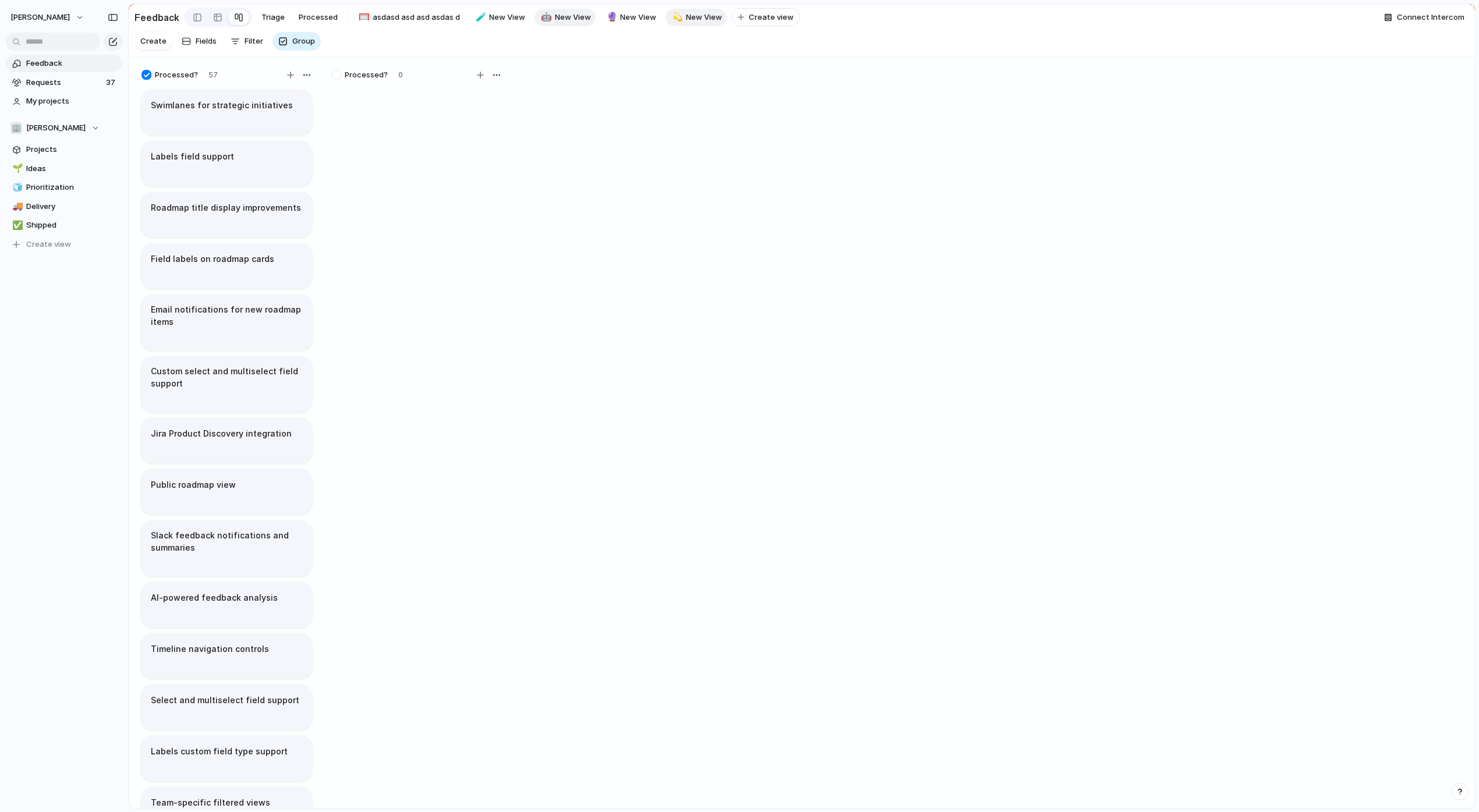
click at [576, 18] on span "New View" at bounding box center [572, 17] width 36 height 11
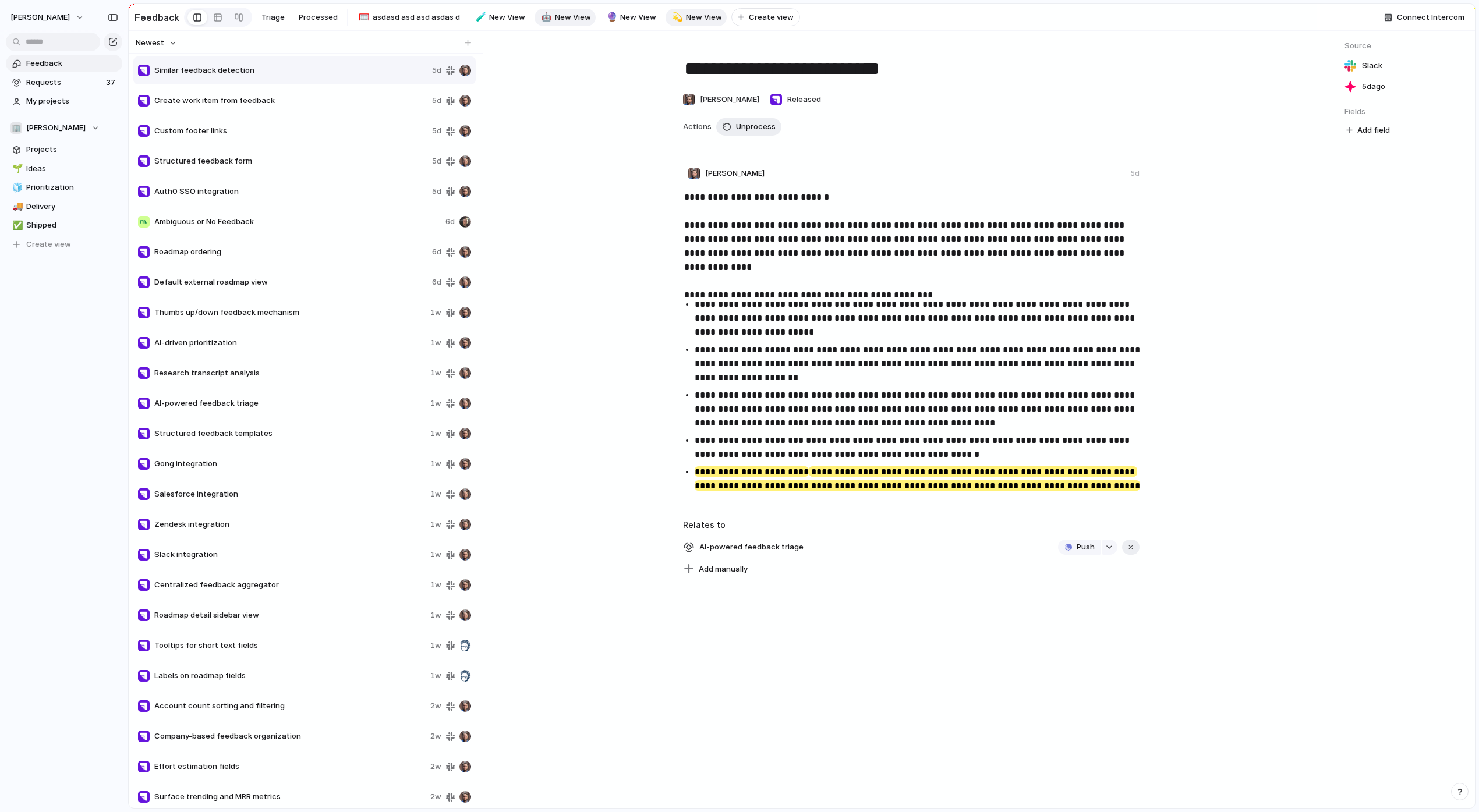
click at [686, 16] on span "New View" at bounding box center [704, 17] width 36 height 11
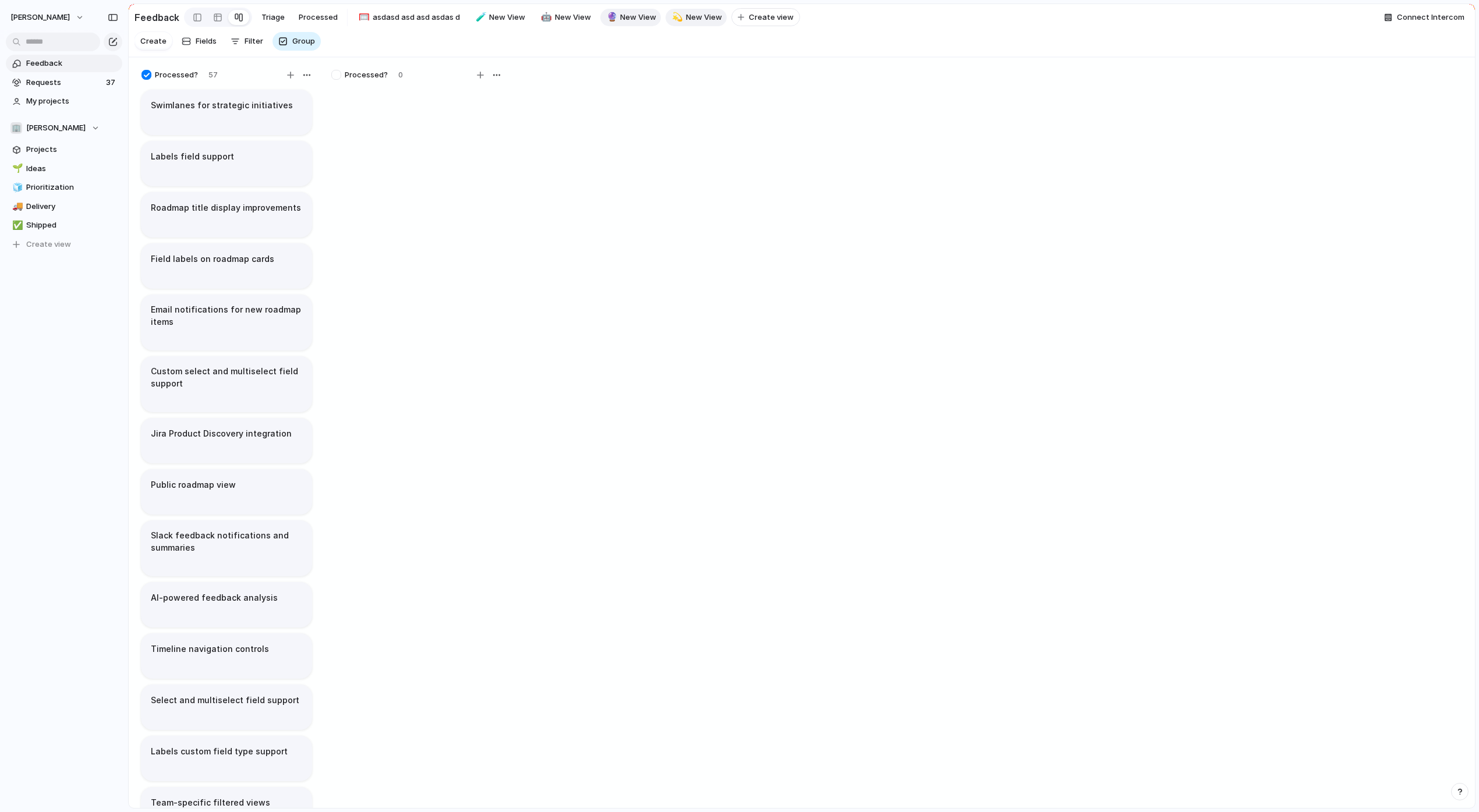
click at [607, 22] on div "🔮" at bounding box center [610, 17] width 8 height 13
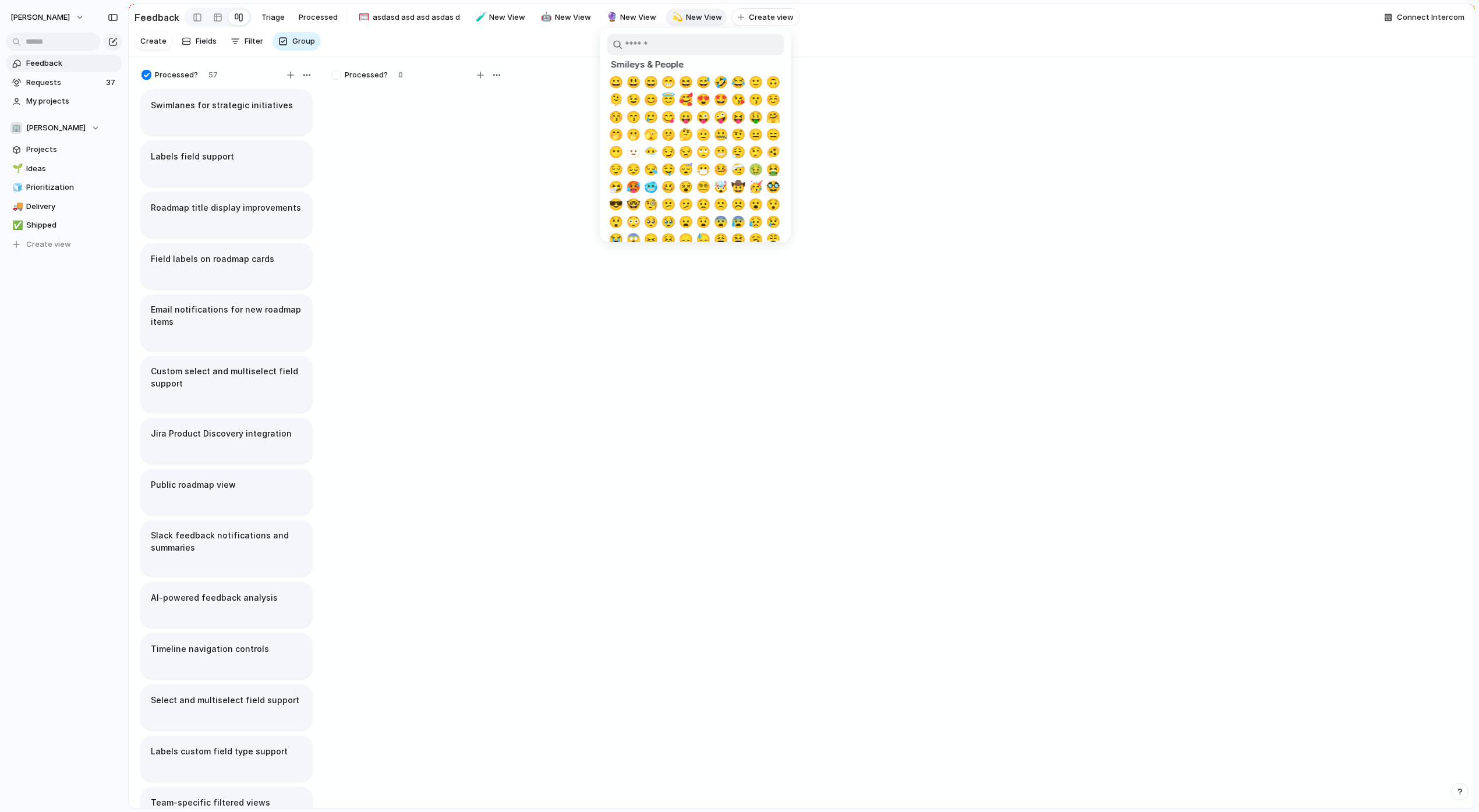
click at [612, 22] on div at bounding box center [739, 406] width 1479 height 812
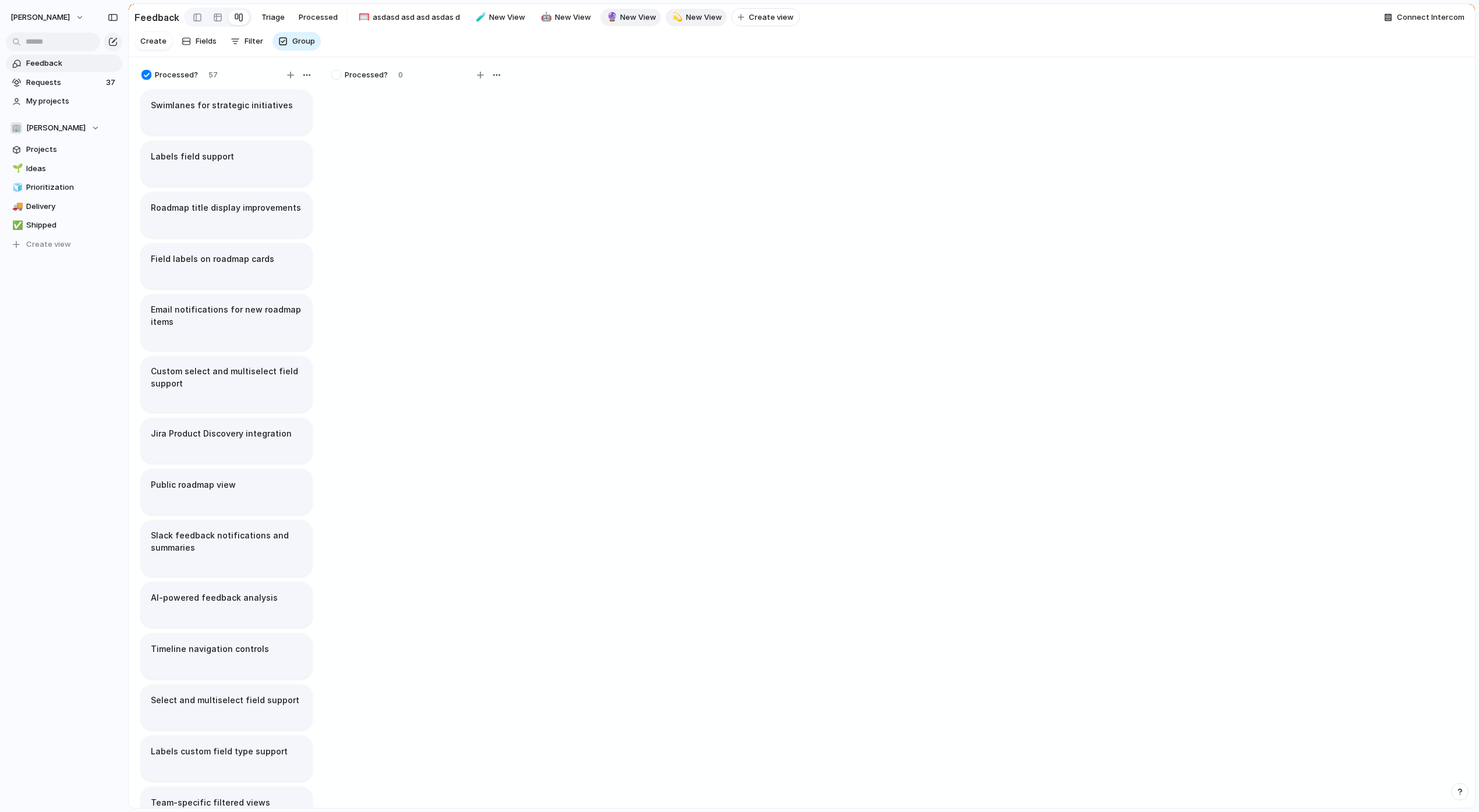
click at [627, 21] on span "New View" at bounding box center [637, 17] width 36 height 11
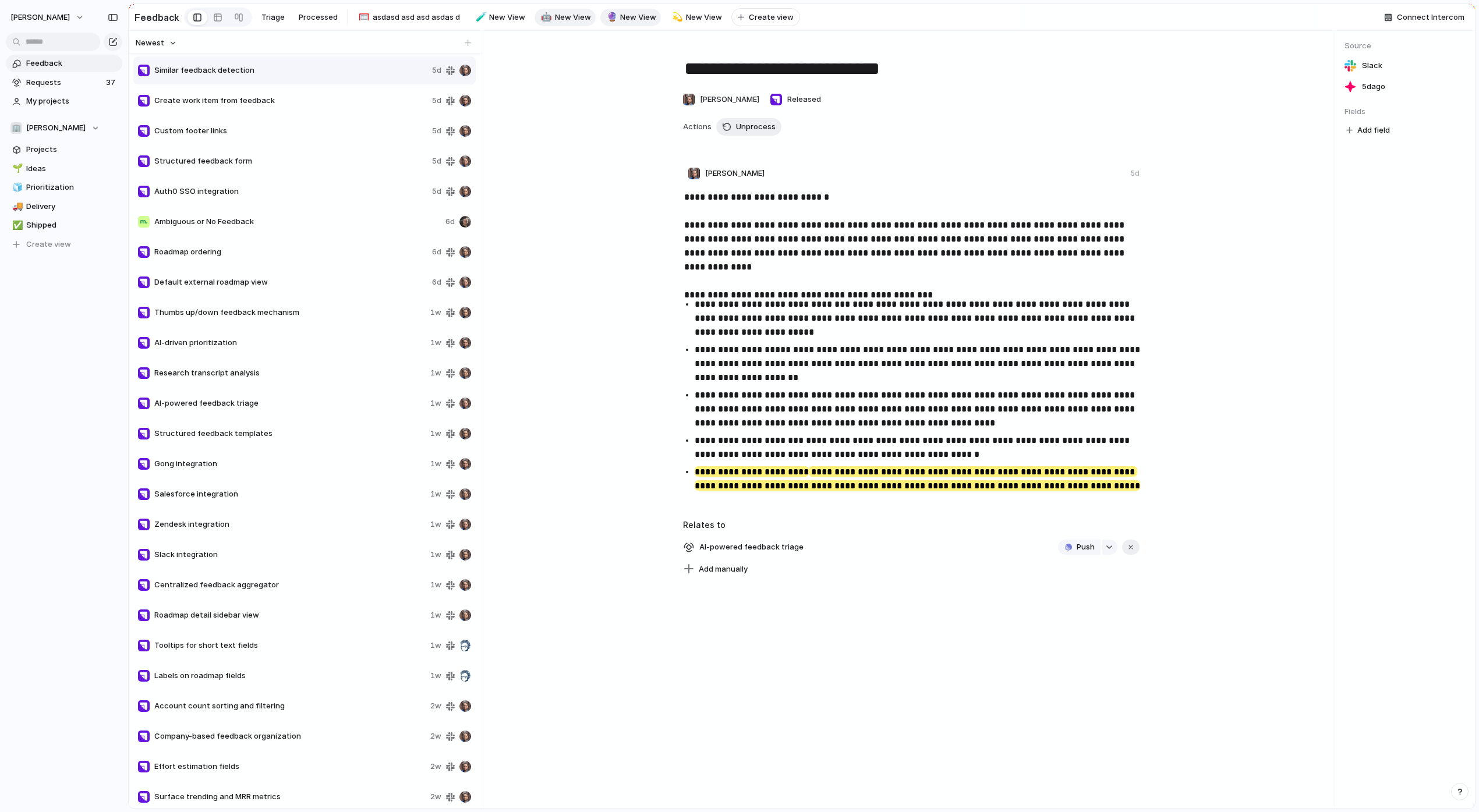
click at [565, 18] on span "New View" at bounding box center [572, 17] width 36 height 11
click at [278, 354] on div "AI-driven prioritization 1w" at bounding box center [305, 343] width 342 height 28
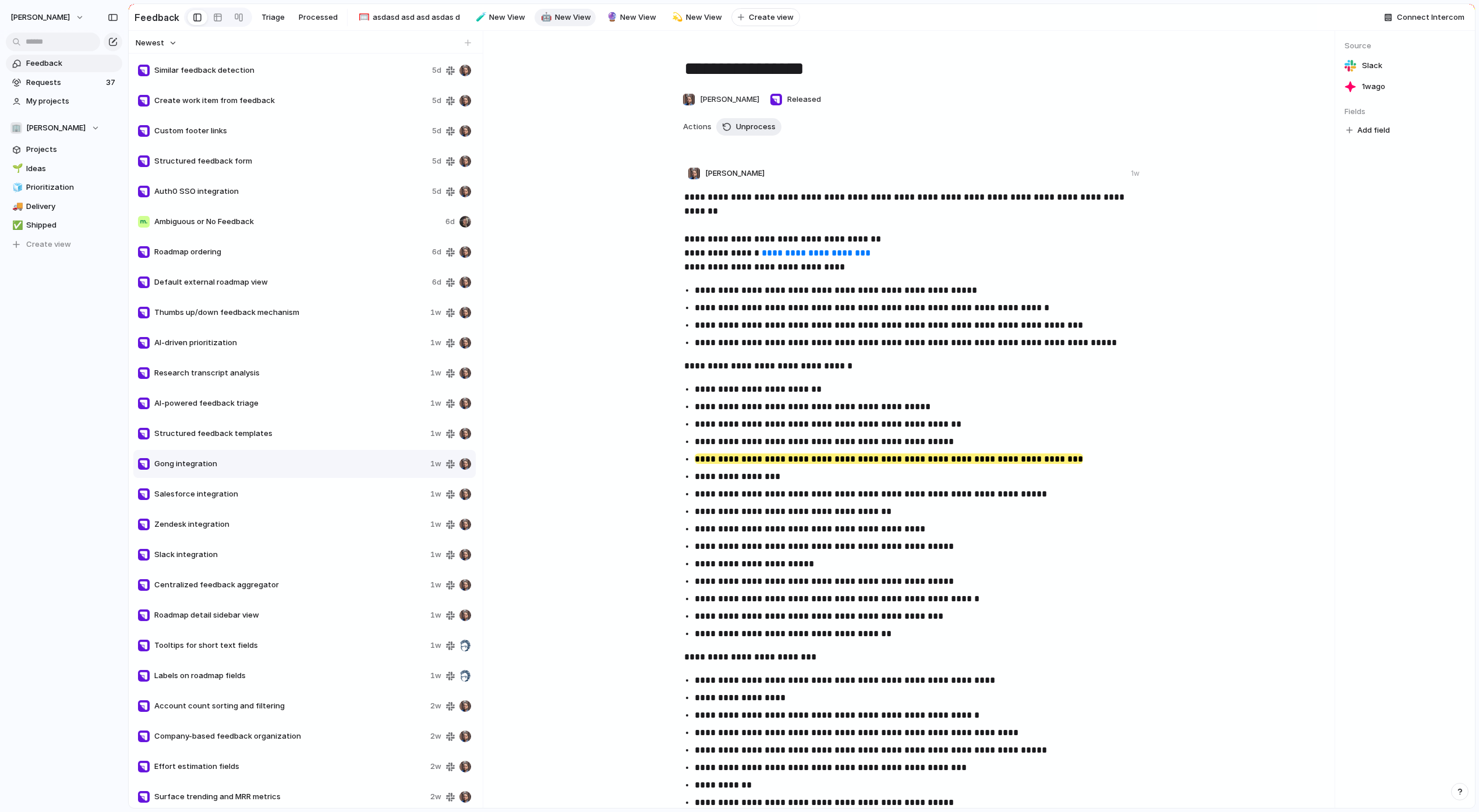
type textarea "**********"
